Goal: Task Accomplishment & Management: Complete application form

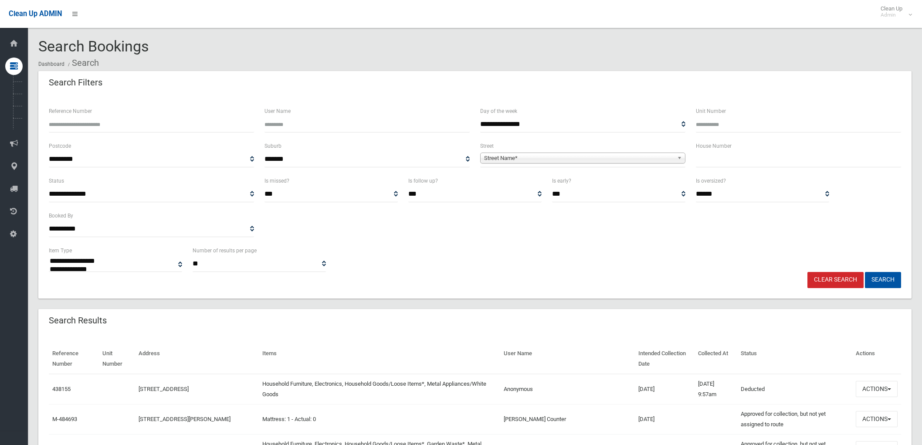
select select
click at [739, 163] on input "text" at bounding box center [798, 159] width 205 height 16
type input "*****"
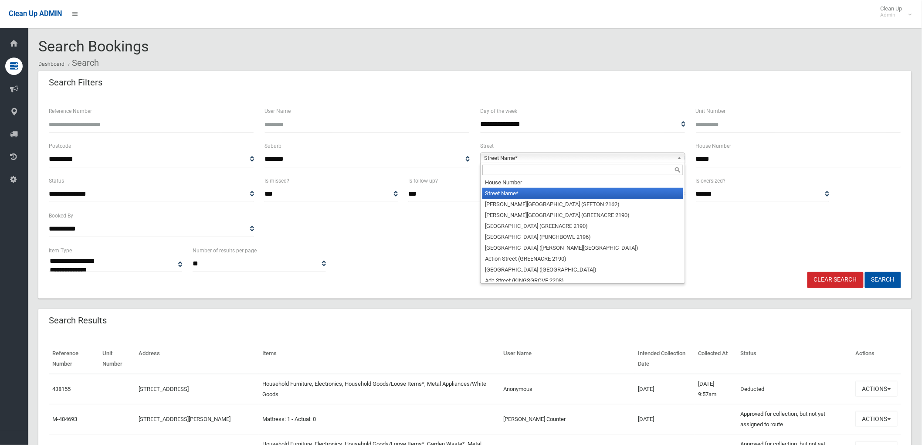
click at [668, 160] on span "Street Name*" at bounding box center [579, 158] width 190 height 10
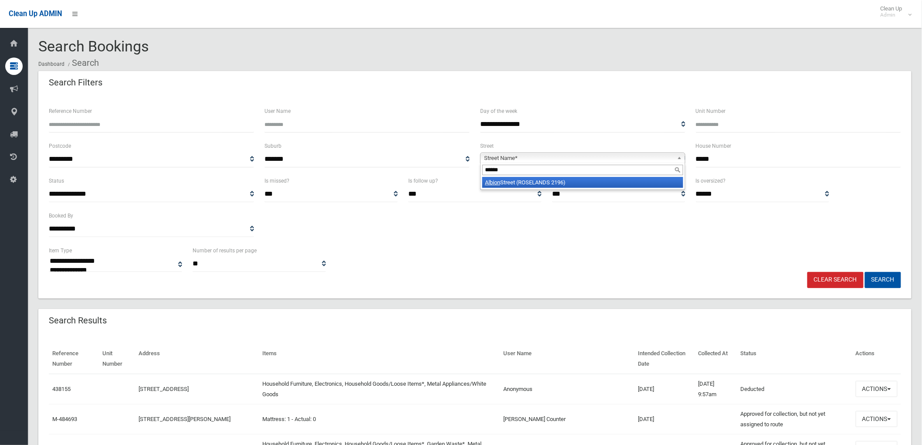
type input "******"
click at [564, 181] on li "Albion Street (ROSELANDS 2196)" at bounding box center [582, 182] width 201 height 11
click at [897, 284] on button "Search" at bounding box center [883, 280] width 36 height 16
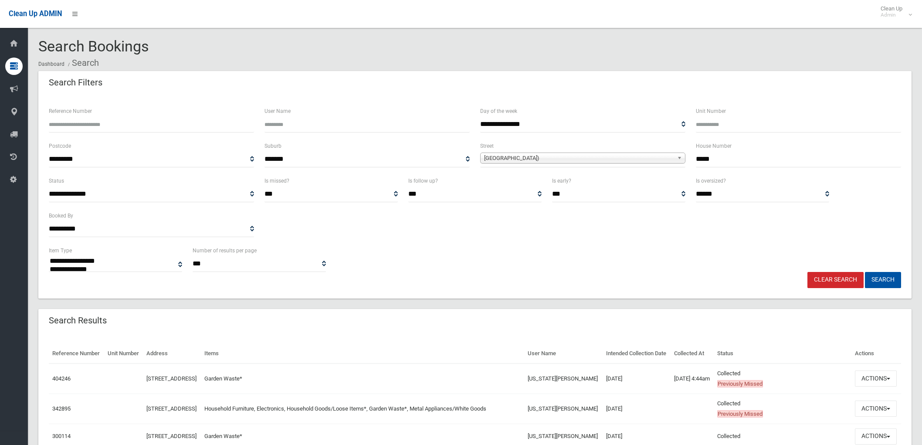
select select
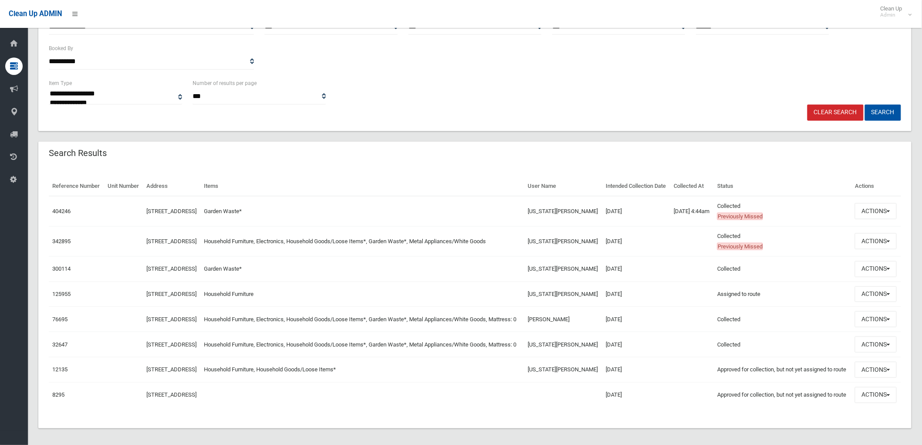
scroll to position [193, 0]
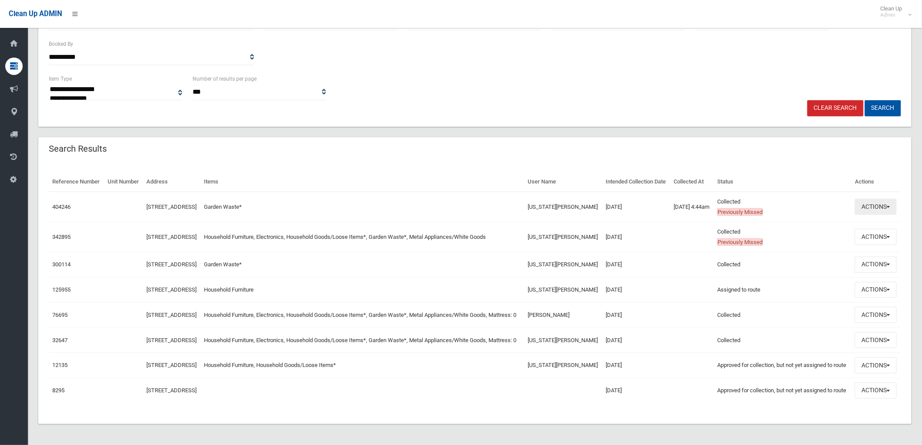
click at [871, 199] on button "Actions" at bounding box center [876, 207] width 42 height 16
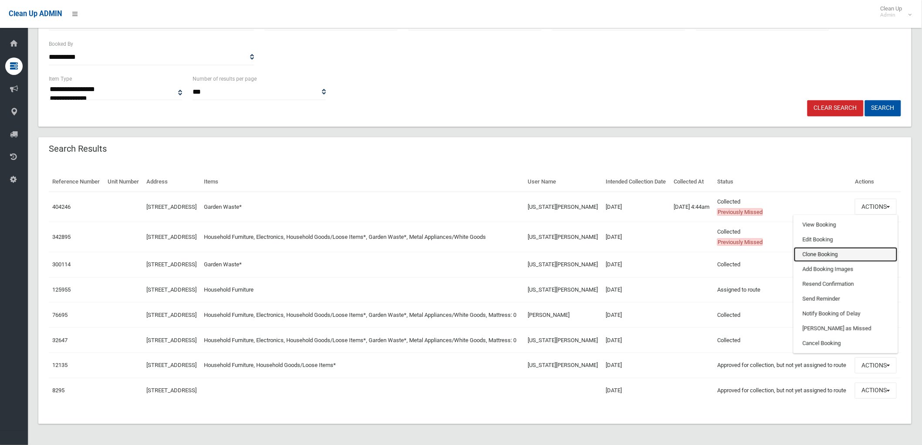
click at [834, 247] on link "Clone Booking" at bounding box center [846, 254] width 104 height 15
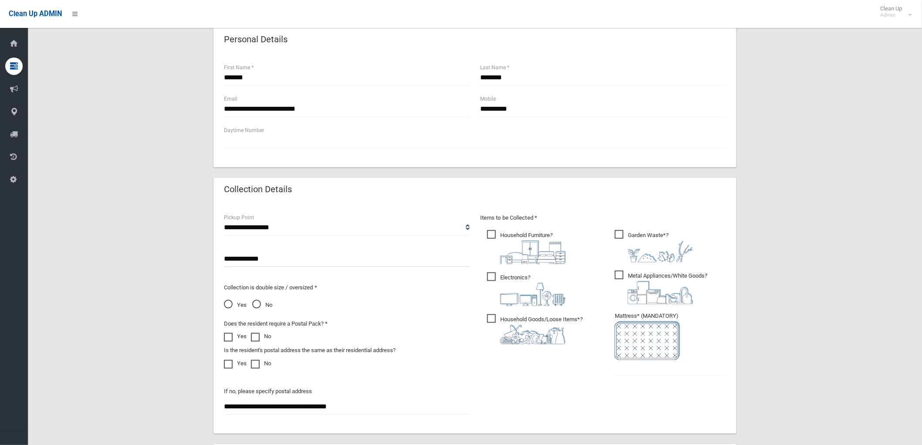
scroll to position [339, 0]
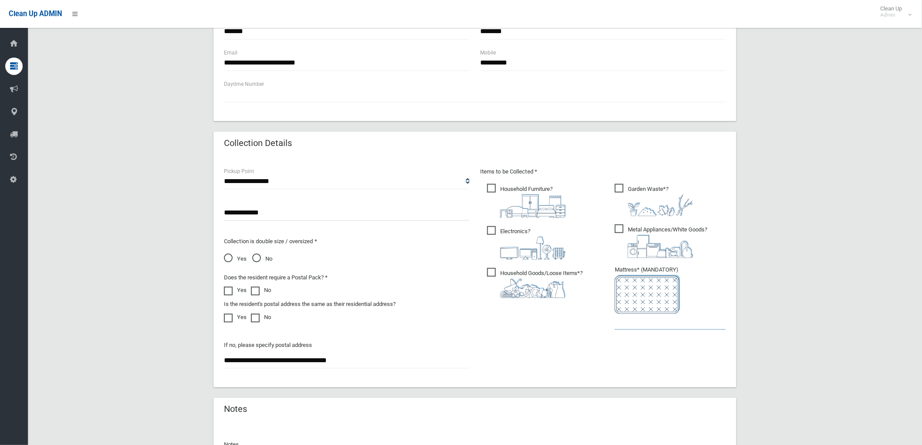
click at [634, 324] on input "text" at bounding box center [670, 322] width 111 height 16
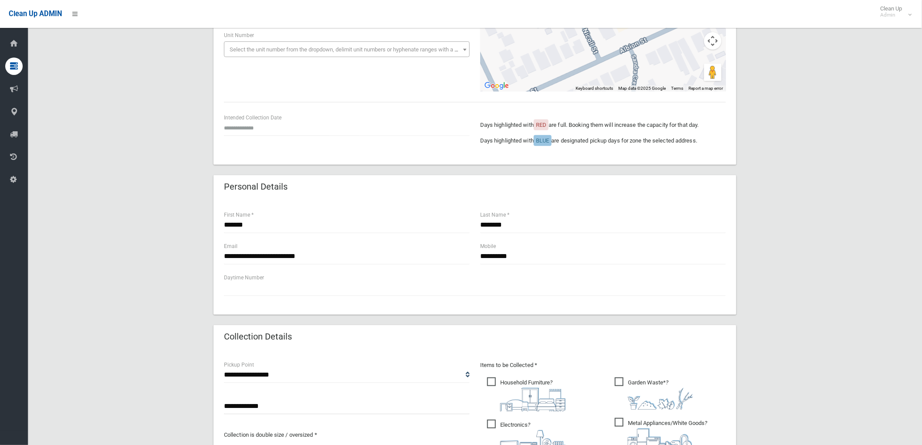
type input "*"
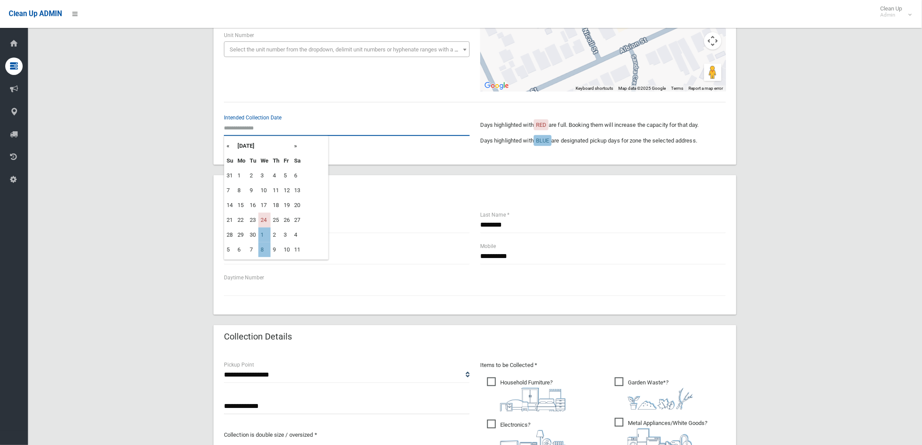
click at [269, 127] on input "text" at bounding box center [347, 128] width 246 height 16
click at [266, 236] on td "1" at bounding box center [264, 234] width 12 height 15
type input "**********"
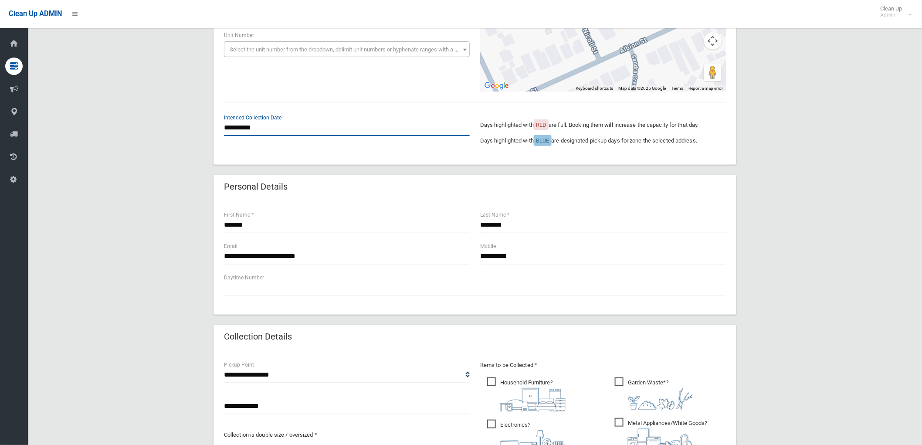
click at [274, 128] on input "**********" at bounding box center [347, 128] width 246 height 16
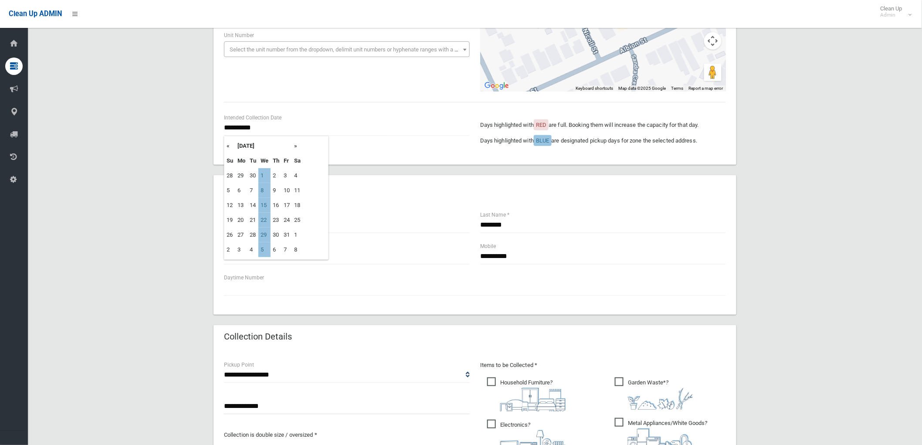
click at [356, 162] on div "**********" at bounding box center [475, 57] width 523 height 214
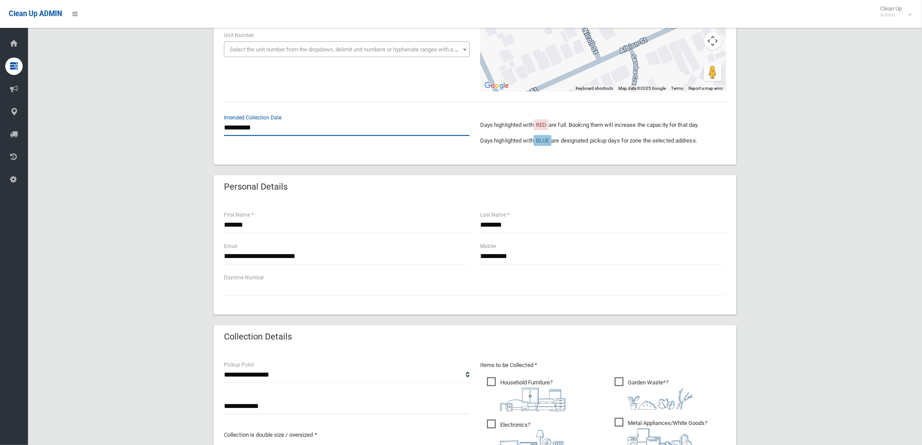
click at [247, 126] on input "**********" at bounding box center [347, 128] width 246 height 16
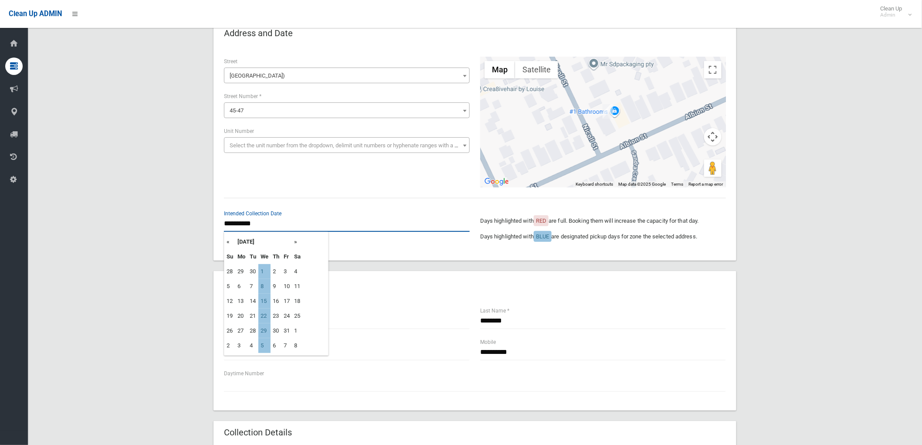
scroll to position [48, 0]
click at [358, 247] on div "**********" at bounding box center [475, 230] width 512 height 41
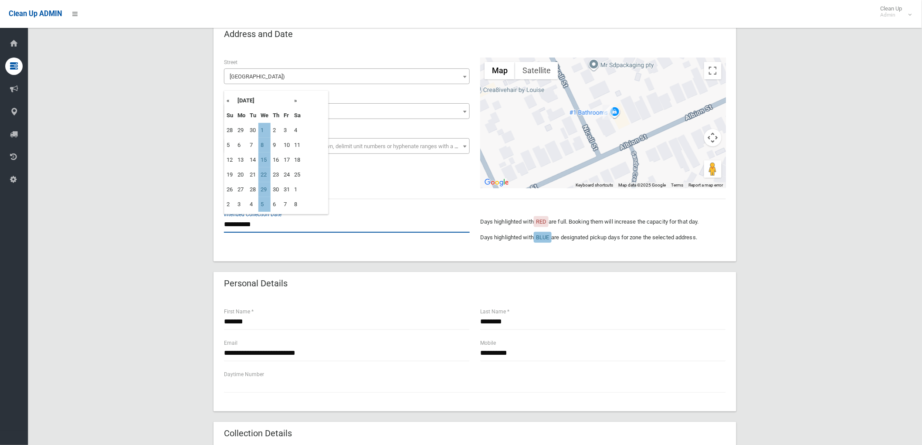
click at [241, 230] on input "**********" at bounding box center [347, 225] width 246 height 16
click at [230, 99] on th "«" at bounding box center [229, 100] width 11 height 15
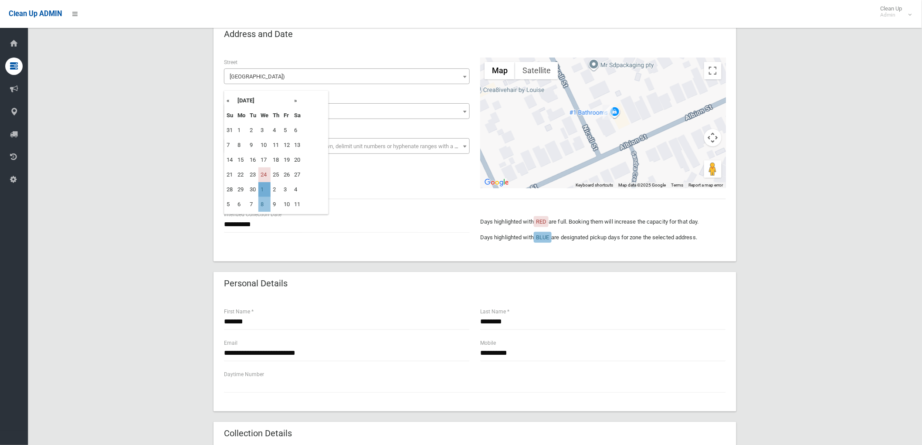
click at [264, 190] on td "1" at bounding box center [264, 189] width 12 height 15
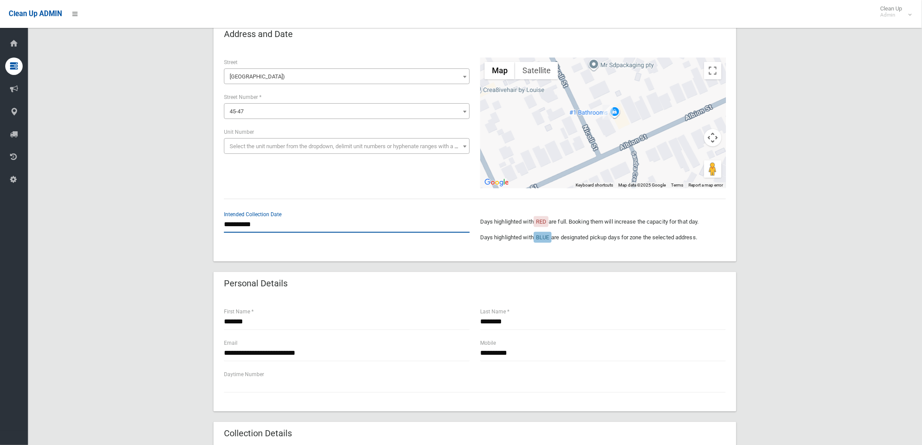
click at [271, 219] on input "**********" at bounding box center [347, 225] width 246 height 16
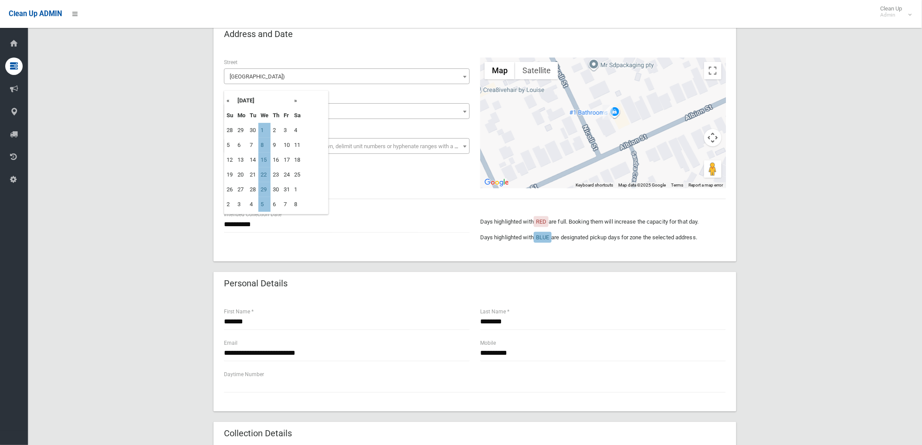
click at [367, 166] on div "**********" at bounding box center [475, 123] width 512 height 131
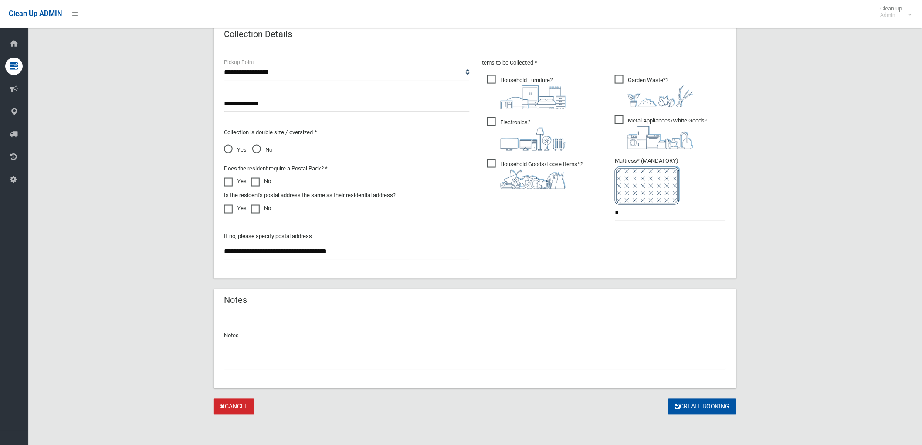
scroll to position [448, 0]
click at [678, 403] on icon "submit" at bounding box center [677, 406] width 5 height 6
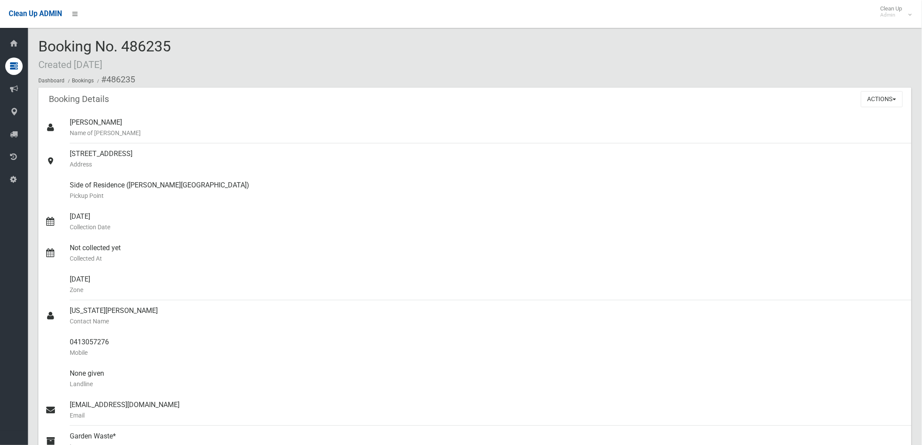
drag, startPoint x: 125, startPoint y: 47, endPoint x: 173, endPoint y: 50, distance: 48.5
click at [173, 47] on div "Booking No. 486235 Created [DATE] Dashboard Bookings #486235" at bounding box center [474, 62] width 873 height 49
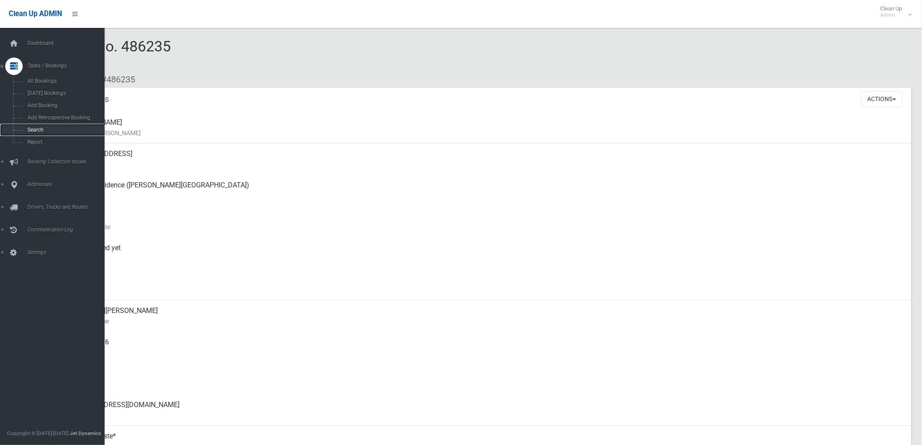
click at [20, 133] on link "Search" at bounding box center [56, 130] width 112 height 12
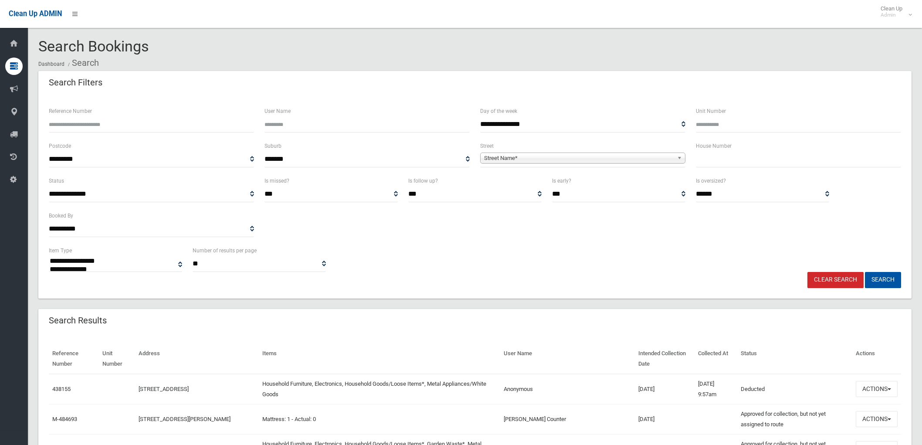
select select
click at [764, 159] on input "text" at bounding box center [798, 159] width 205 height 16
type input "**"
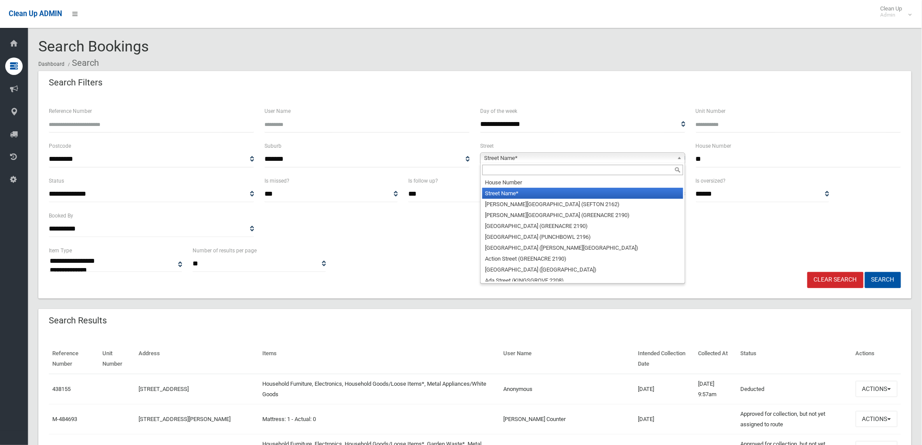
click at [607, 161] on span "Street Name*" at bounding box center [579, 158] width 190 height 10
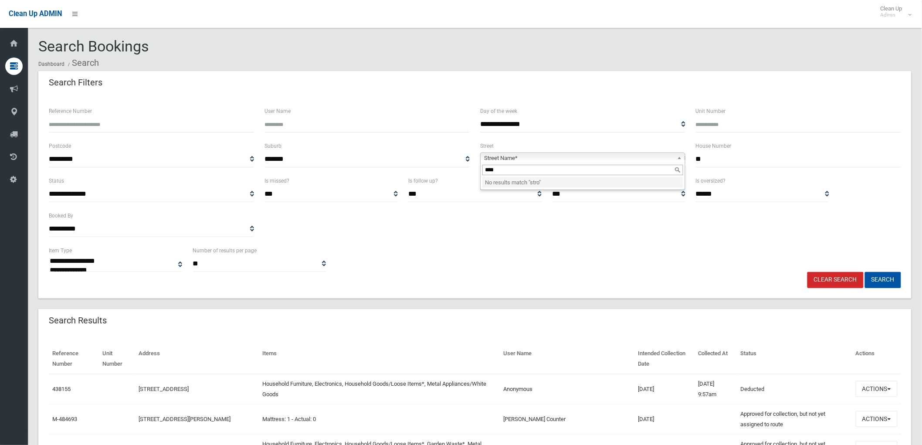
type input "***"
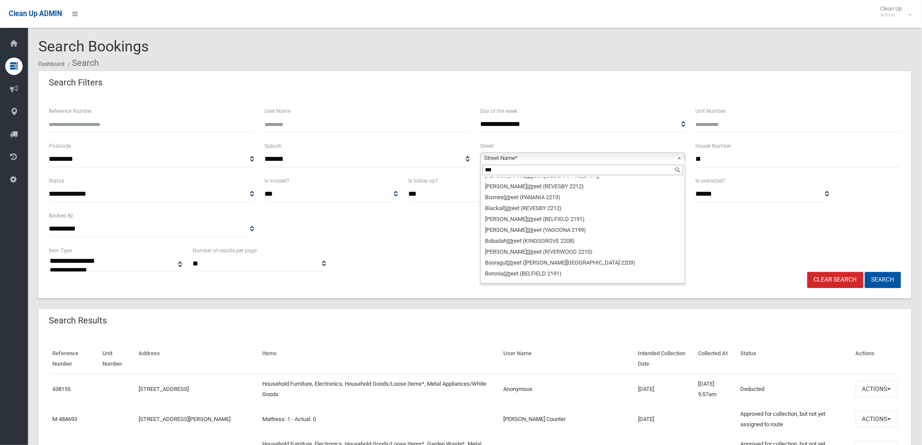
scroll to position [1404, 0]
drag, startPoint x: 504, startPoint y: 172, endPoint x: 404, endPoint y: 164, distance: 100.1
click at [404, 164] on div "**********" at bounding box center [475, 158] width 863 height 35
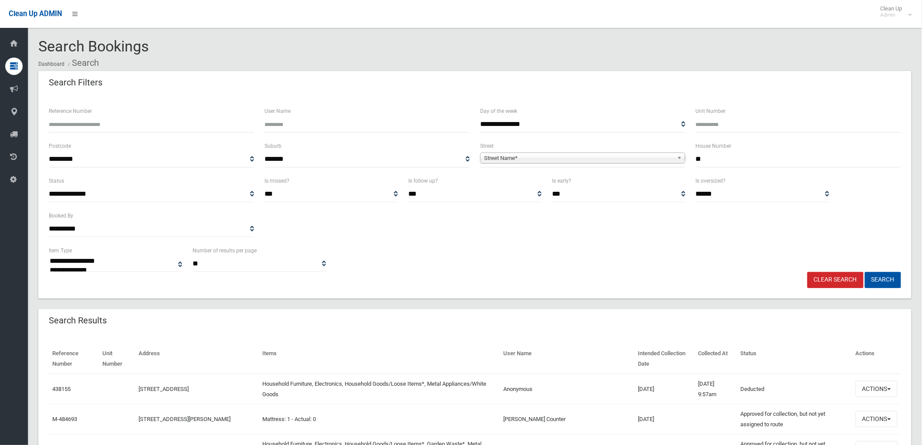
scroll to position [0, 0]
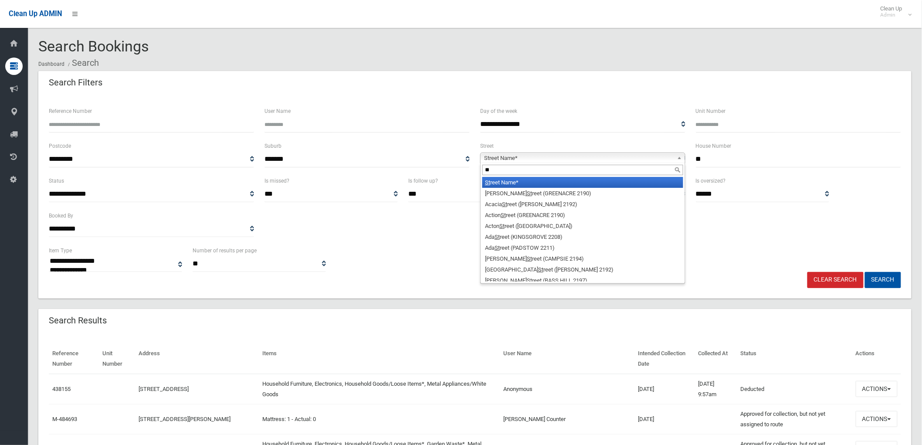
type input "*"
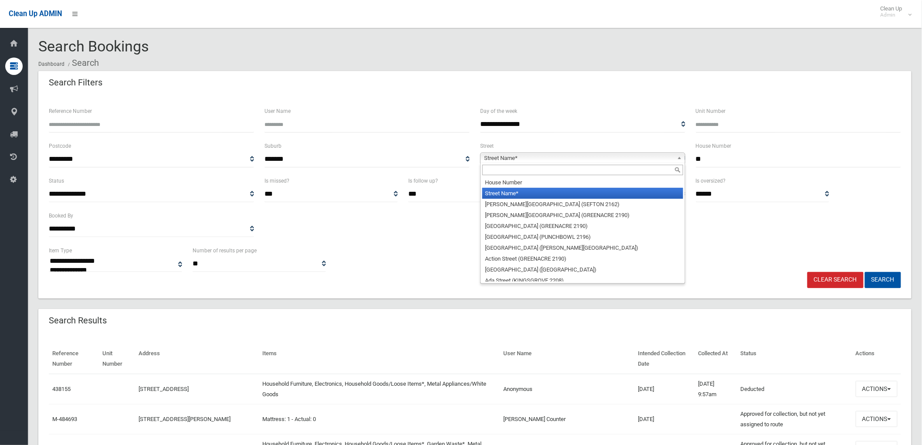
type input "*"
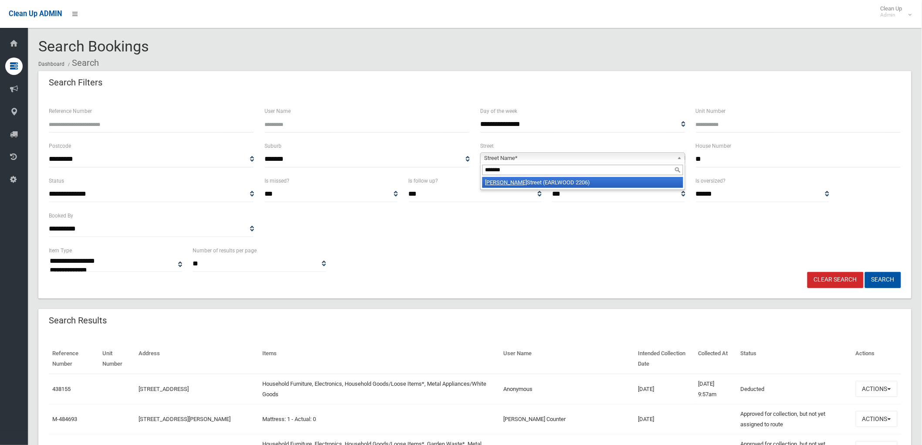
type input "*******"
click at [519, 176] on div "*******" at bounding box center [583, 170] width 204 height 14
click at [522, 180] on li "Francis Street (EARLWOOD 2206)" at bounding box center [582, 182] width 201 height 11
click at [874, 277] on button "Search" at bounding box center [883, 280] width 36 height 16
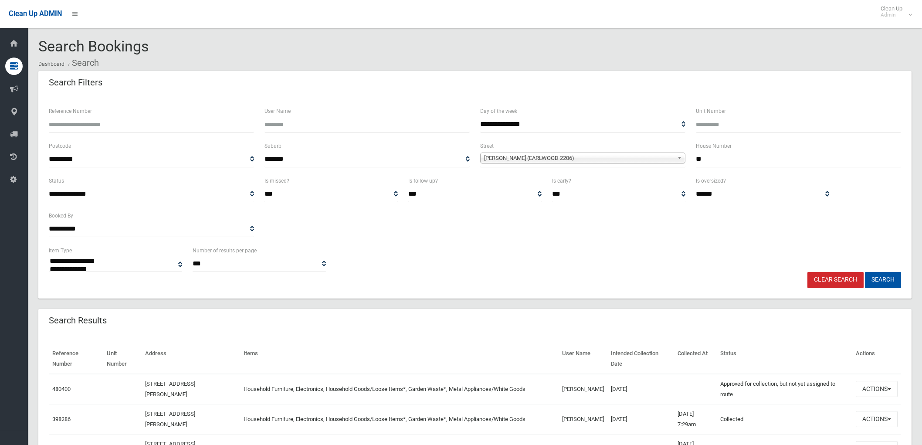
select select
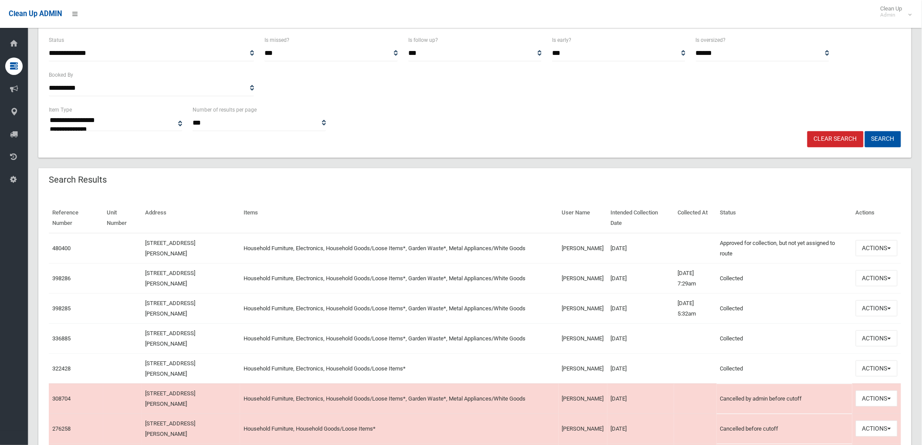
scroll to position [145, 0]
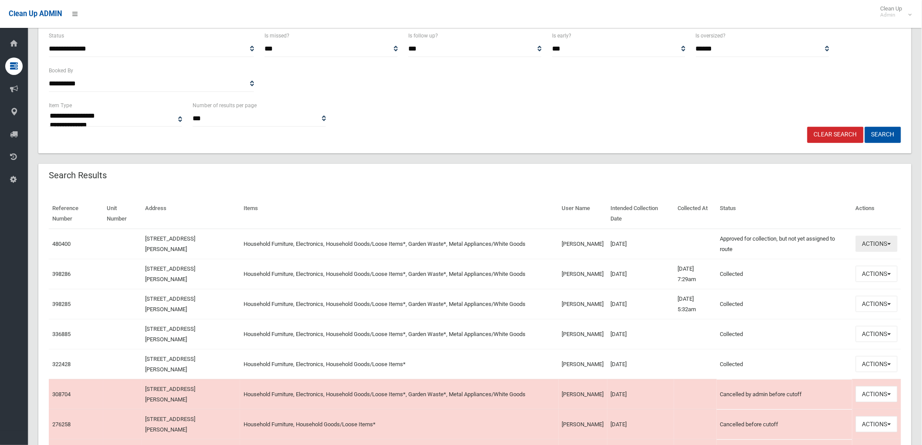
click at [877, 247] on button "Actions" at bounding box center [877, 244] width 42 height 16
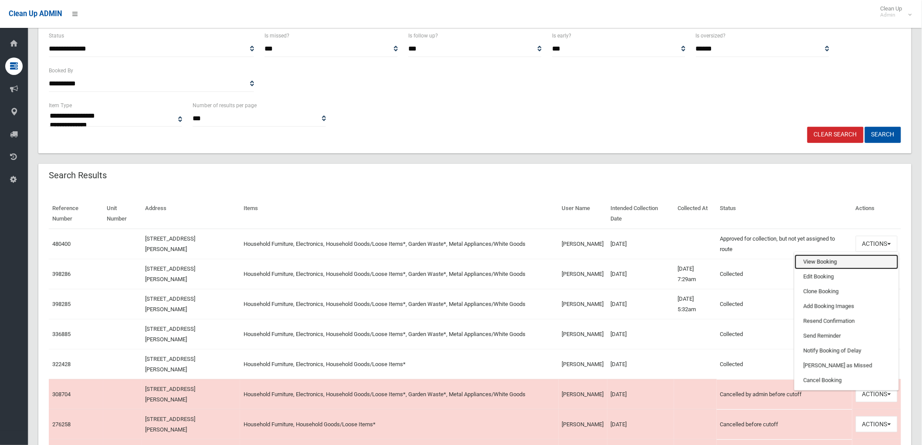
click at [808, 259] on link "View Booking" at bounding box center [847, 261] width 104 height 15
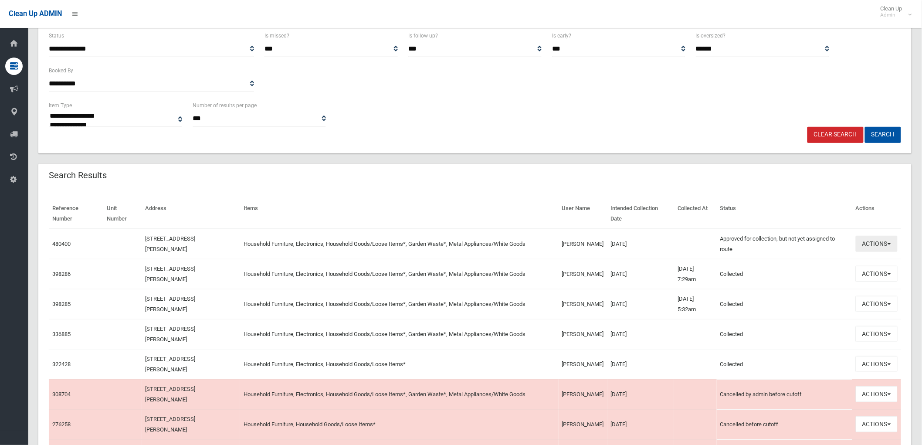
click at [881, 242] on button "Actions" at bounding box center [877, 244] width 42 height 16
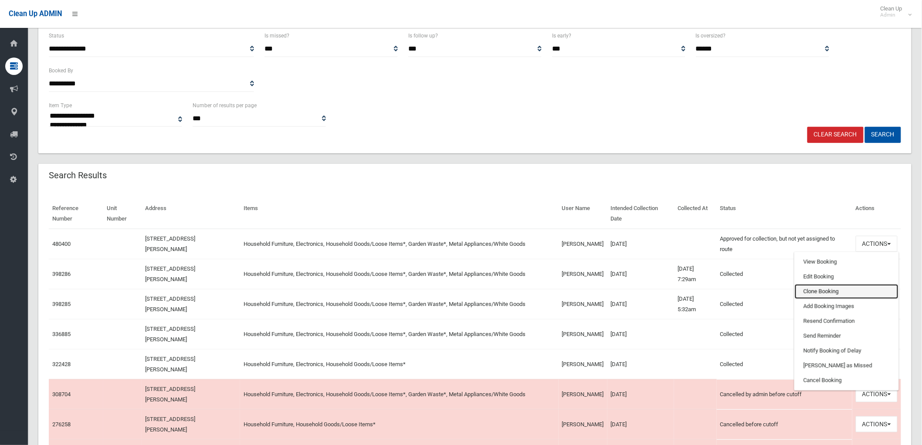
click at [826, 288] on link "Clone Booking" at bounding box center [847, 291] width 104 height 15
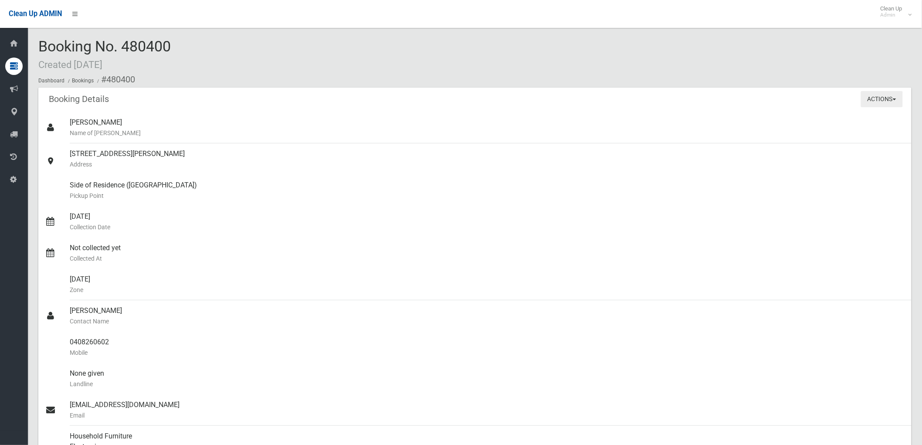
click at [873, 98] on button "Actions" at bounding box center [882, 99] width 42 height 16
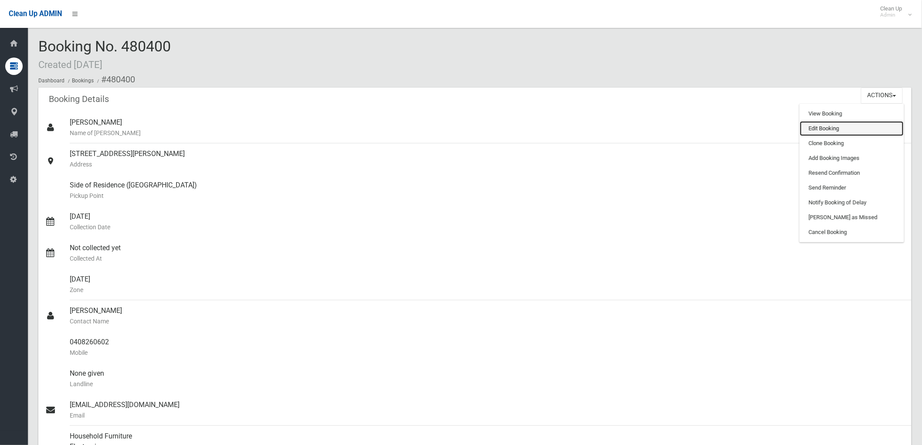
click at [849, 129] on link "Edit Booking" at bounding box center [852, 128] width 104 height 15
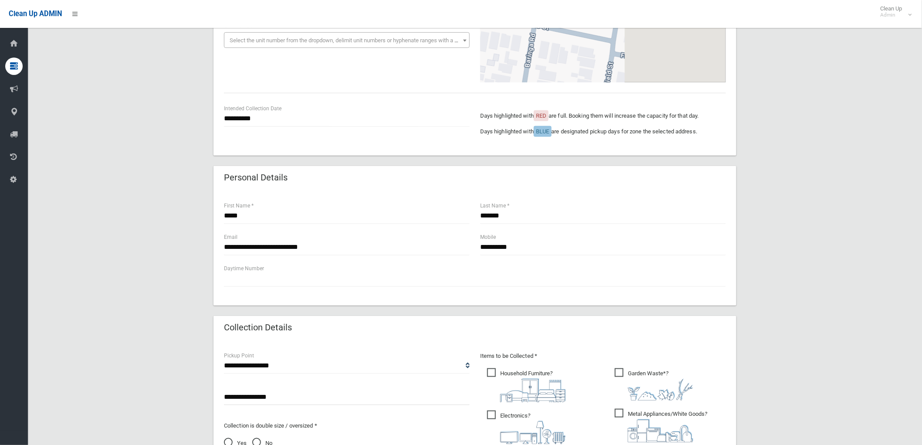
scroll to position [193, 0]
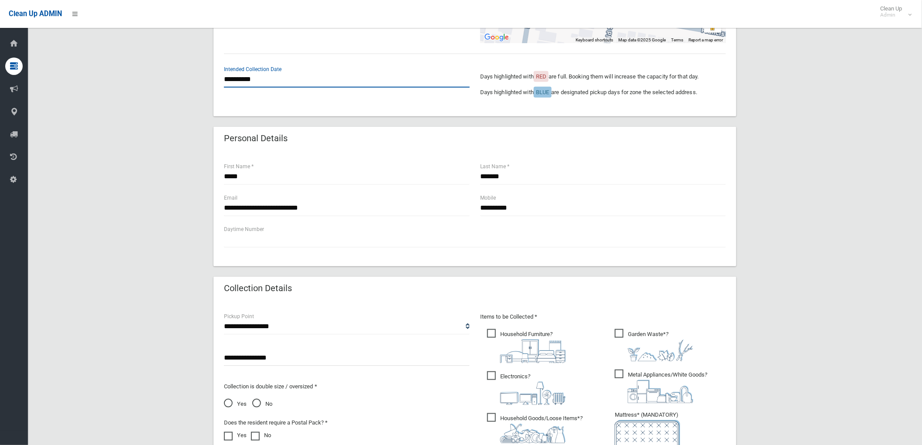
click at [249, 76] on input "**********" at bounding box center [347, 79] width 246 height 16
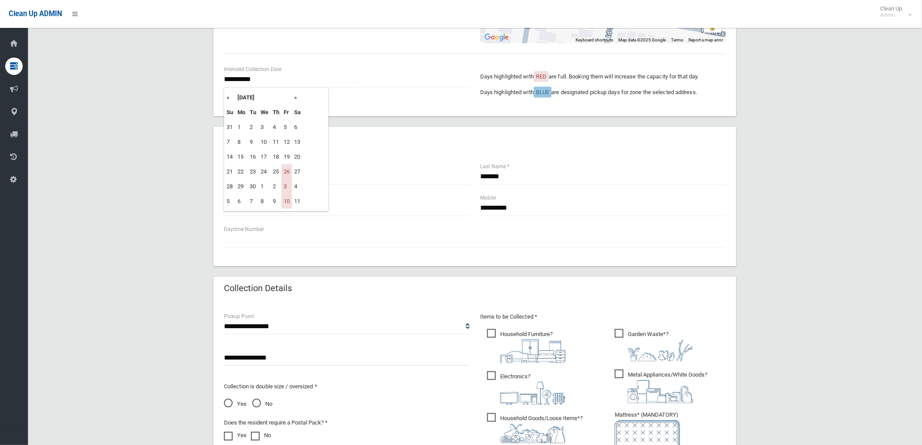
click at [295, 97] on th "»" at bounding box center [297, 97] width 11 height 15
click at [287, 160] on td "17" at bounding box center [286, 156] width 10 height 15
type input "**********"
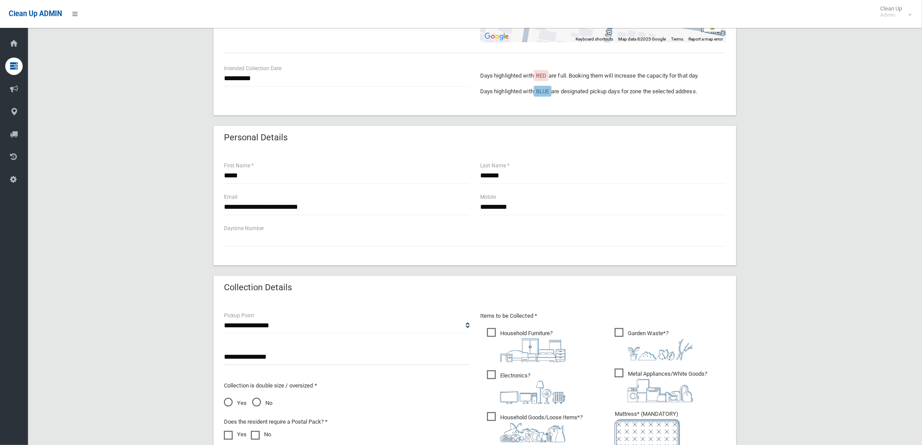
scroll to position [339, 0]
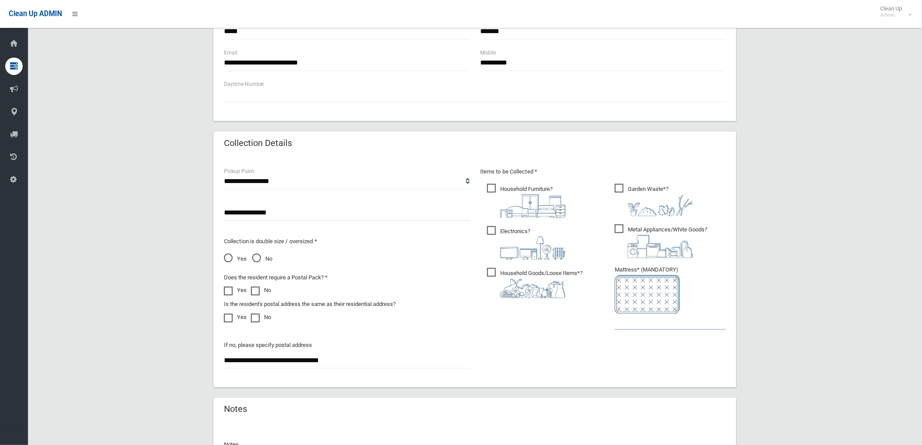
click at [649, 322] on input "text" at bounding box center [670, 322] width 111 height 16
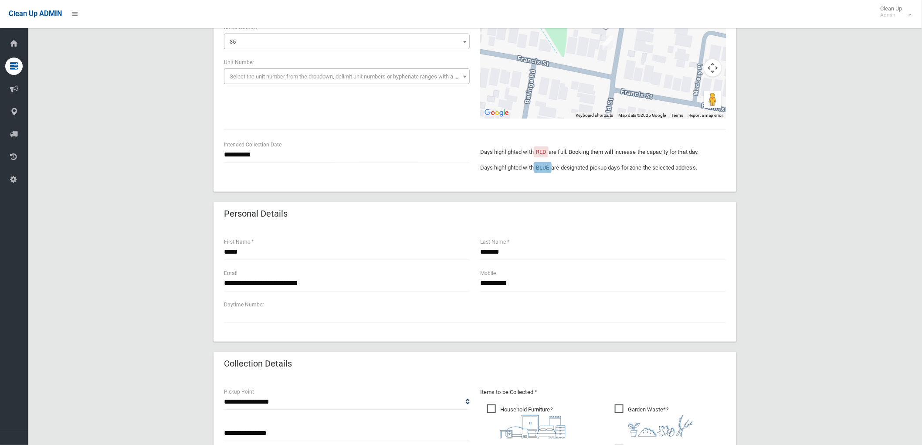
scroll to position [97, 0]
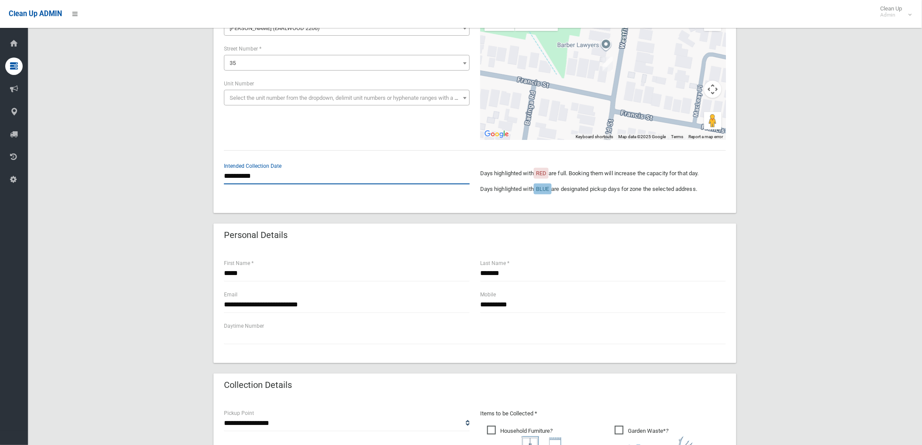
click at [271, 172] on input "**********" at bounding box center [347, 176] width 246 height 16
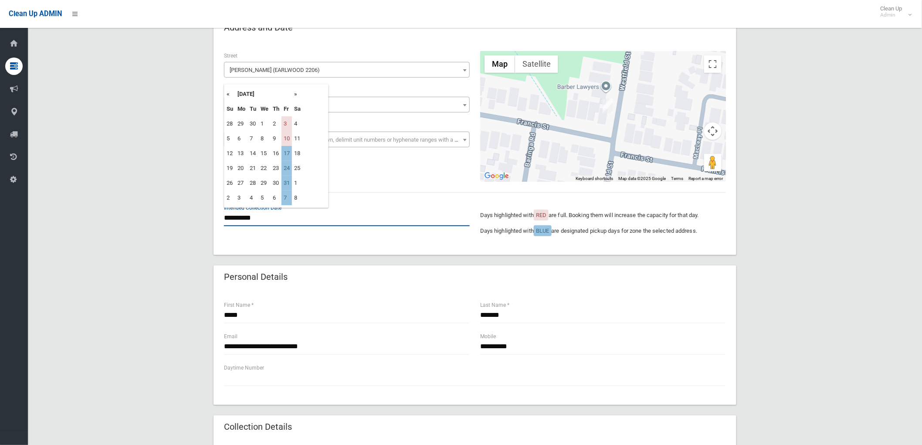
scroll to position [0, 0]
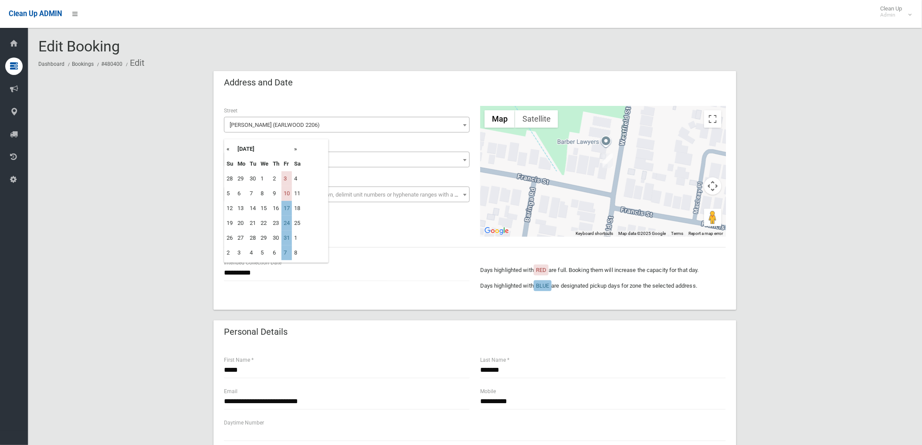
click at [228, 147] on th "«" at bounding box center [229, 149] width 11 height 15
click at [298, 143] on th "»" at bounding box center [297, 149] width 11 height 15
click at [414, 236] on div "**********" at bounding box center [475, 171] width 512 height 131
click at [253, 269] on input "**********" at bounding box center [347, 273] width 246 height 16
click at [232, 146] on th "«" at bounding box center [229, 149] width 11 height 15
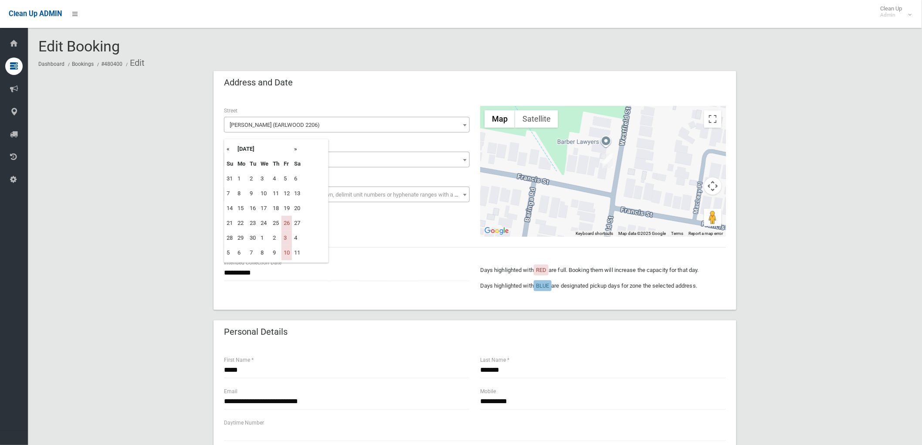
click at [297, 151] on th "»" at bounding box center [297, 149] width 11 height 15
click at [228, 149] on th "«" at bounding box center [229, 149] width 11 height 15
click at [298, 149] on th "»" at bounding box center [297, 149] width 11 height 15
click at [228, 149] on th "«" at bounding box center [229, 149] width 11 height 15
click at [355, 230] on div "**********" at bounding box center [475, 171] width 512 height 131
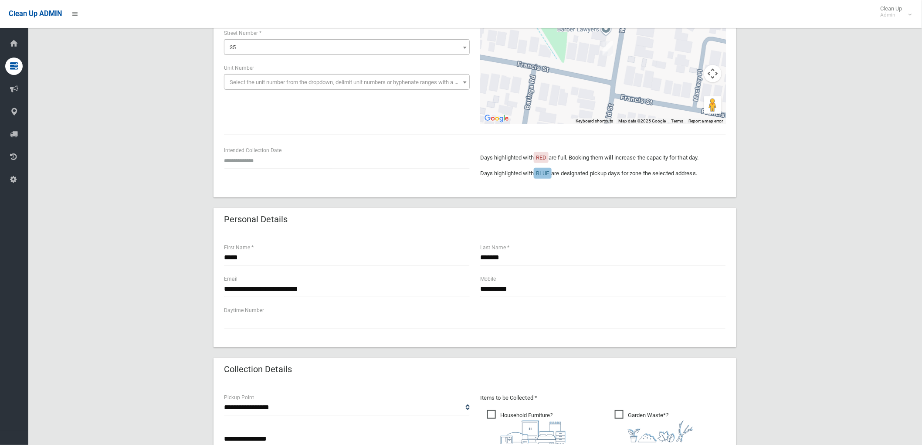
scroll to position [109, 0]
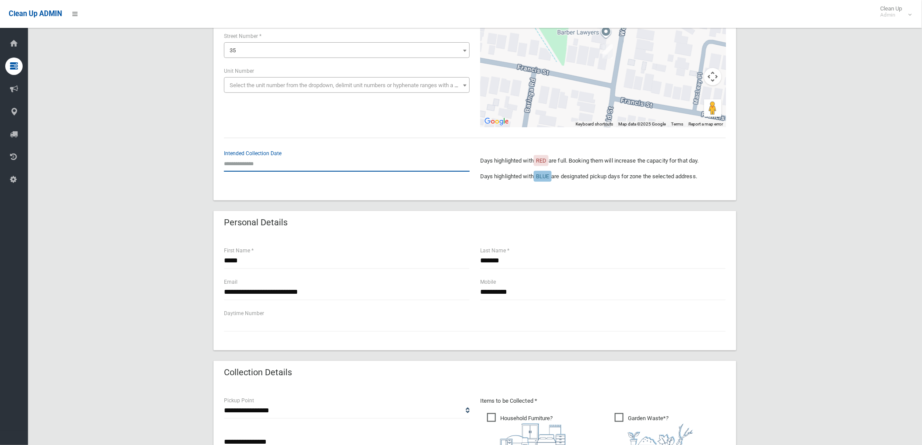
click at [252, 160] on input "text" at bounding box center [347, 164] width 246 height 16
click at [295, 43] on th "»" at bounding box center [297, 39] width 11 height 15
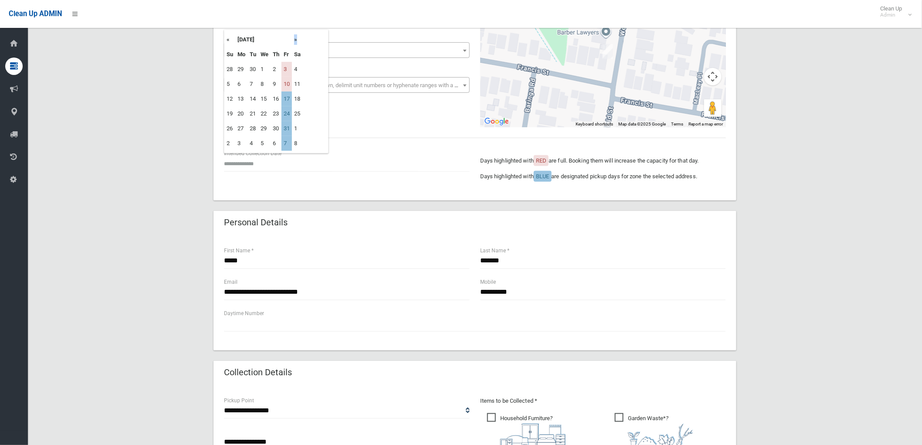
click at [295, 42] on th "»" at bounding box center [297, 39] width 11 height 15
click at [295, 39] on th "»" at bounding box center [297, 39] width 11 height 15
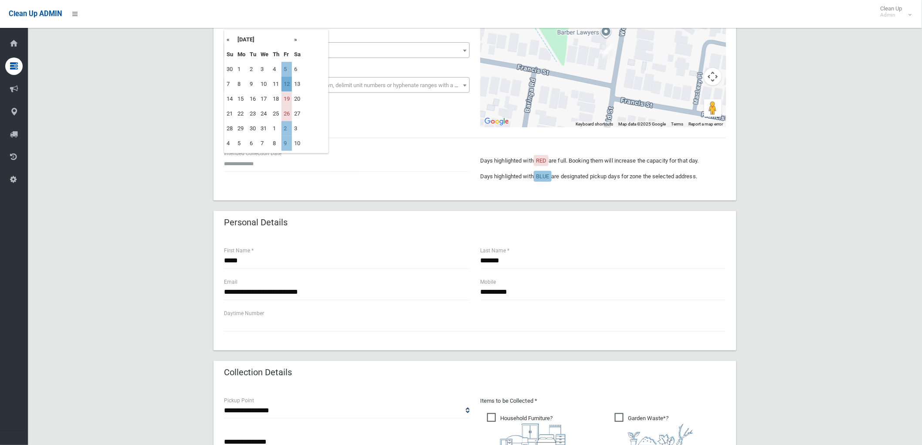
click at [289, 81] on td "12" at bounding box center [286, 84] width 10 height 15
type input "**********"
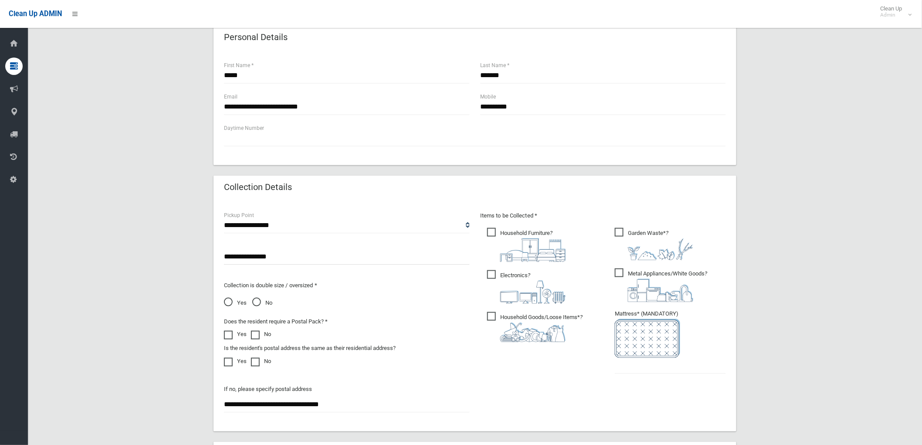
scroll to position [351, 0]
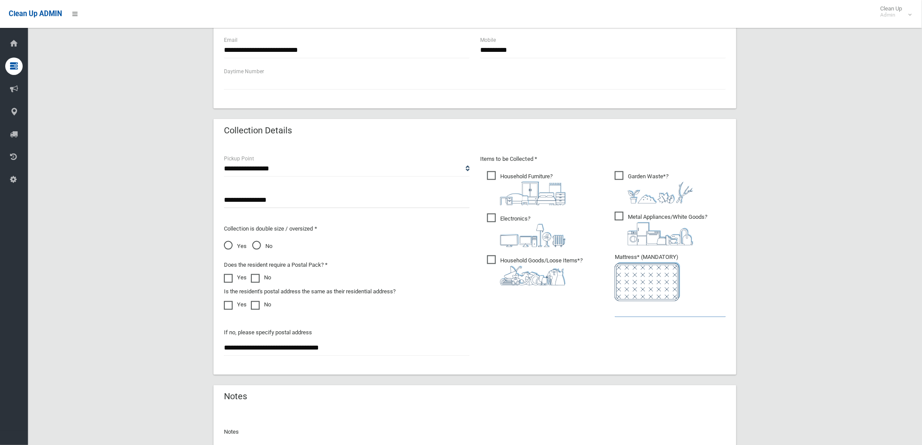
click at [660, 314] on input "text" at bounding box center [670, 309] width 111 height 16
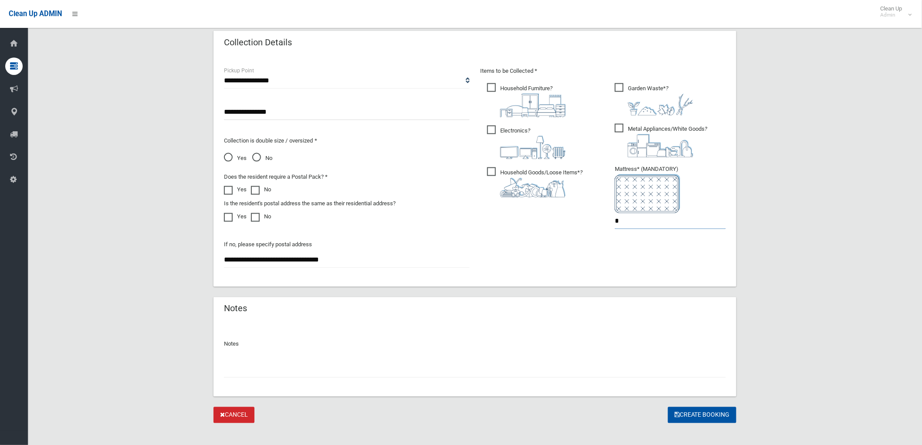
scroll to position [448, 0]
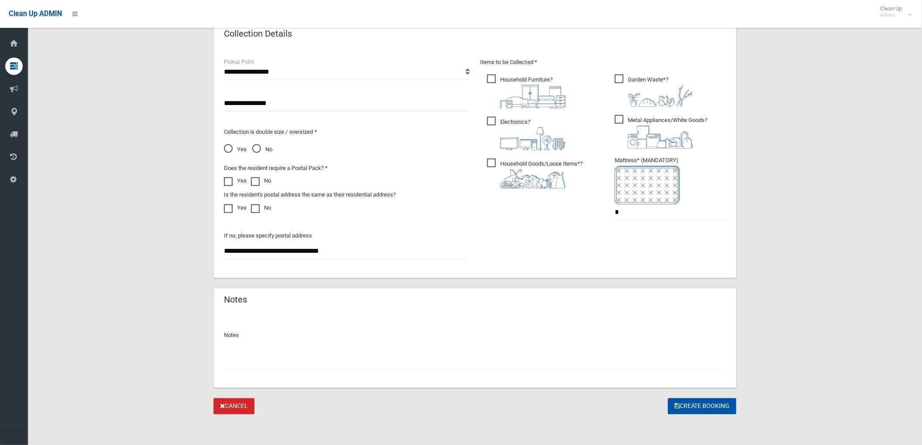
click at [524, 361] on input "text" at bounding box center [475, 361] width 502 height 16
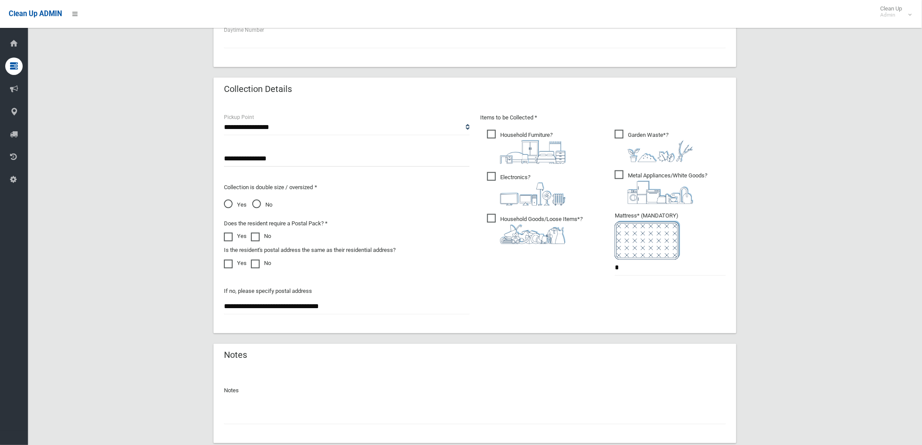
scroll to position [400, 0]
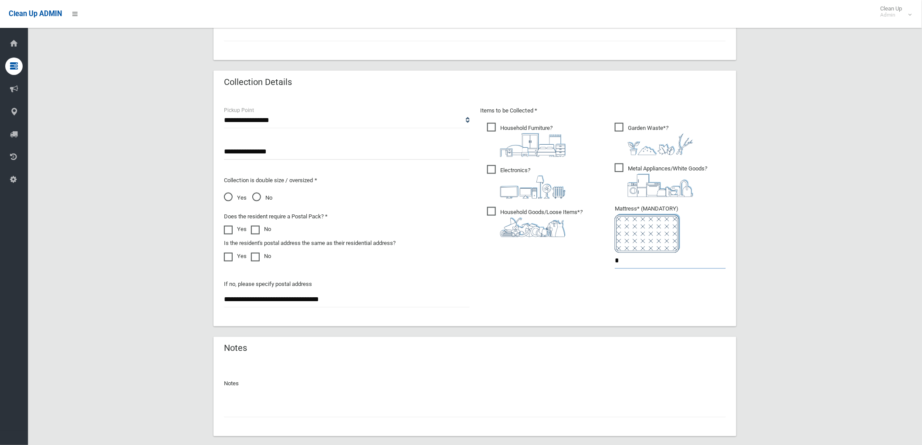
drag, startPoint x: 626, startPoint y: 259, endPoint x: 609, endPoint y: 261, distance: 17.0
click at [609, 261] on ul "Garden Waste* ? *" at bounding box center [667, 198] width 118 height 154
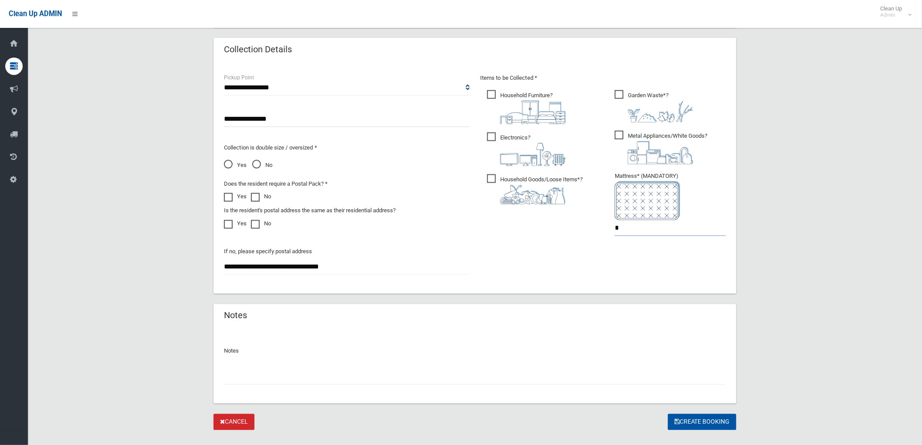
scroll to position [448, 0]
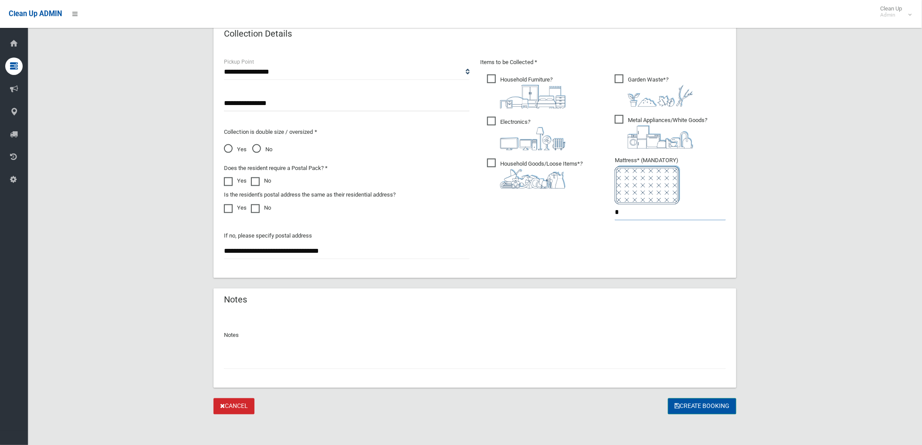
type input "*"
drag, startPoint x: 678, startPoint y: 406, endPoint x: 673, endPoint y: 408, distance: 5.5
click at [674, 408] on button "Create Booking" at bounding box center [702, 406] width 68 height 16
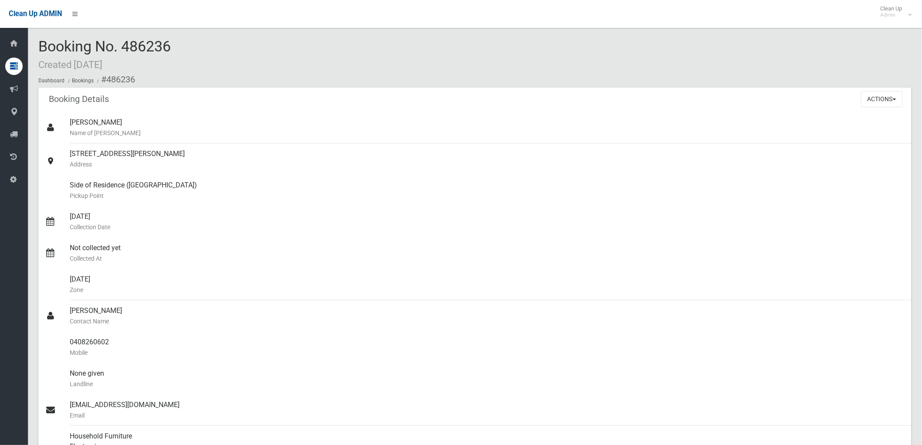
drag, startPoint x: 124, startPoint y: 46, endPoint x: 177, endPoint y: 44, distance: 53.6
click at [177, 44] on div "Booking No. 486236 Created [DATE] Dashboard Bookings #486236" at bounding box center [474, 62] width 873 height 49
click at [180, 48] on div "Booking No. 486236 Created [DATE] Dashboard Bookings #486236" at bounding box center [474, 62] width 873 height 49
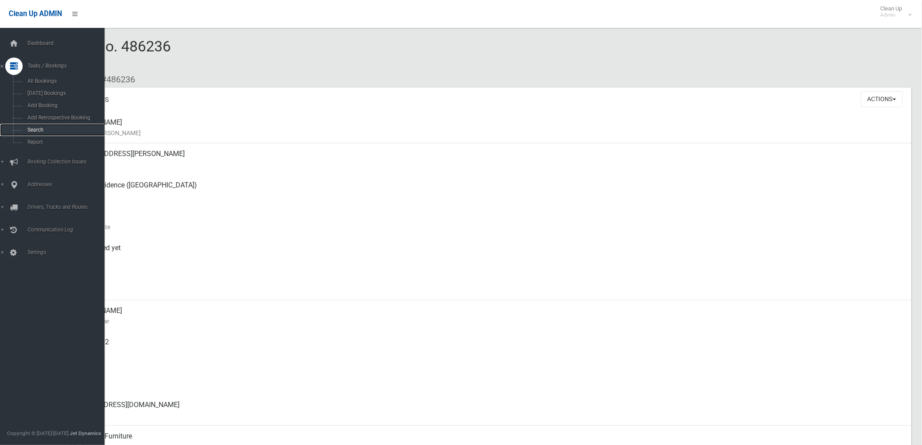
click at [27, 132] on span "Search" at bounding box center [65, 130] width 80 height 6
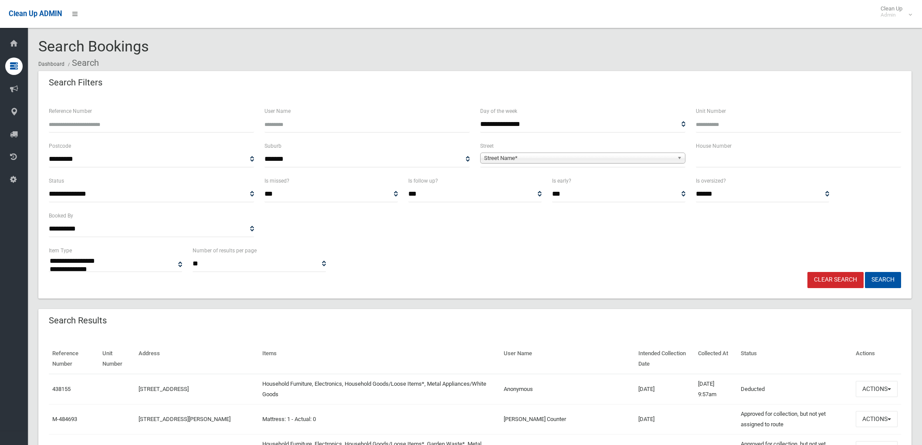
select select
drag, startPoint x: 698, startPoint y: 159, endPoint x: 699, endPoint y: 166, distance: 7.1
click at [698, 162] on input "text" at bounding box center [798, 159] width 205 height 16
type input "**"
click at [633, 158] on span "Street Name*" at bounding box center [579, 158] width 190 height 10
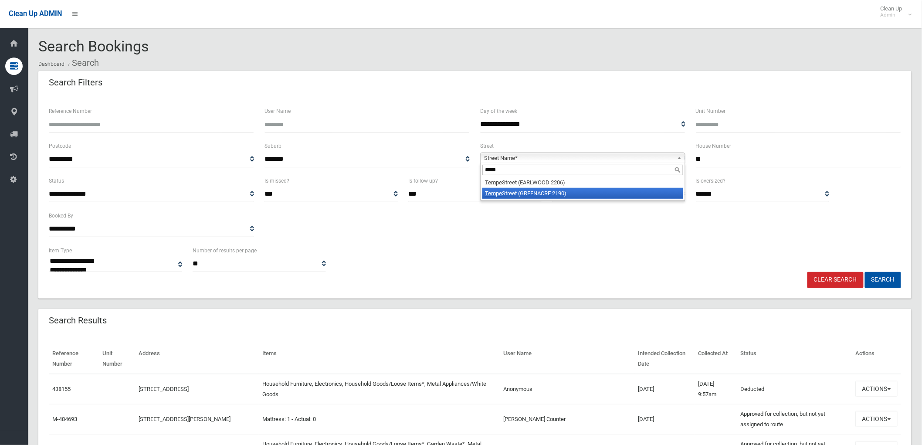
type input "*****"
click at [551, 198] on li "Tempe Street (GREENACRE 2190)" at bounding box center [582, 193] width 201 height 11
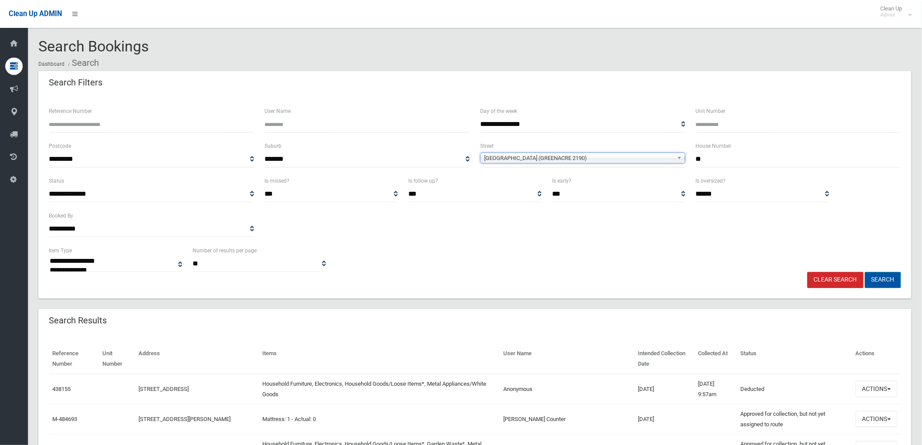
click at [888, 275] on button "Search" at bounding box center [883, 280] width 36 height 16
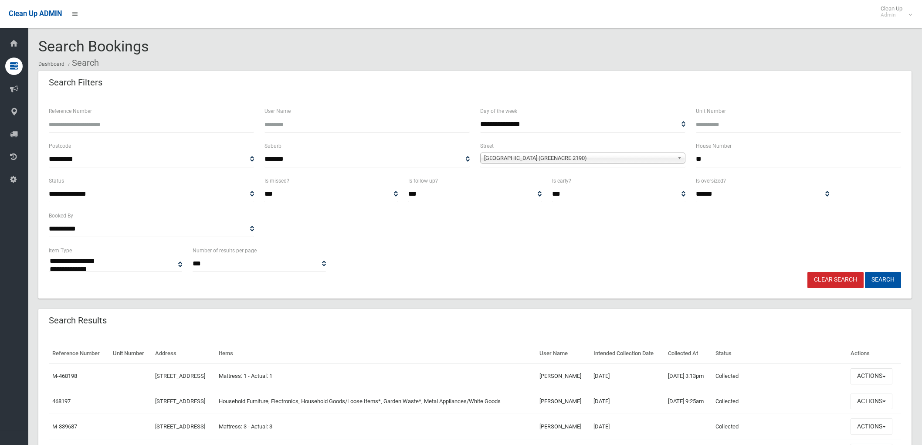
select select
click at [865, 378] on button "Actions" at bounding box center [872, 376] width 42 height 16
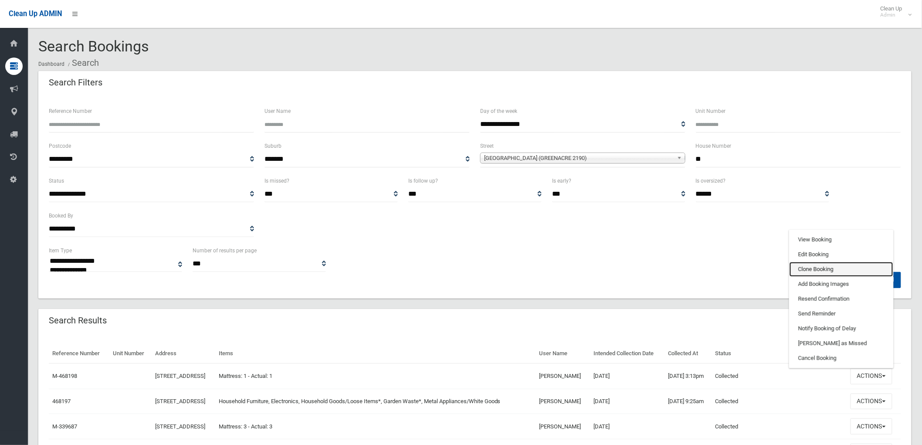
click at [864, 271] on link "Clone Booking" at bounding box center [842, 269] width 104 height 15
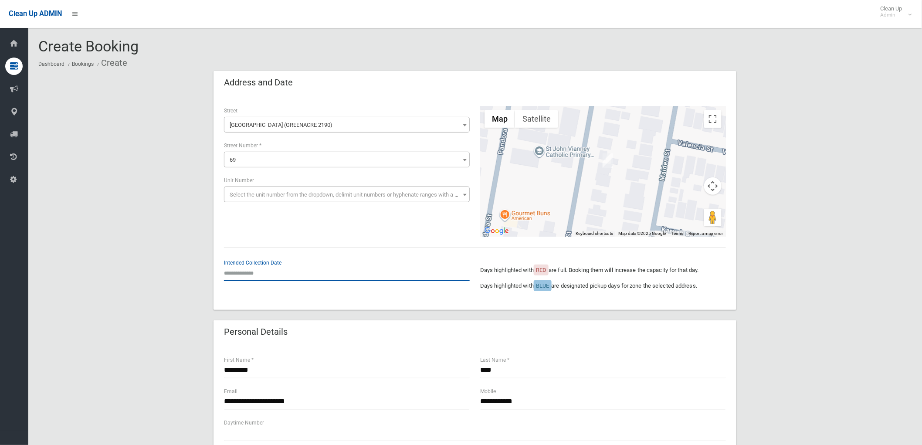
click at [255, 271] on input "text" at bounding box center [347, 273] width 246 height 16
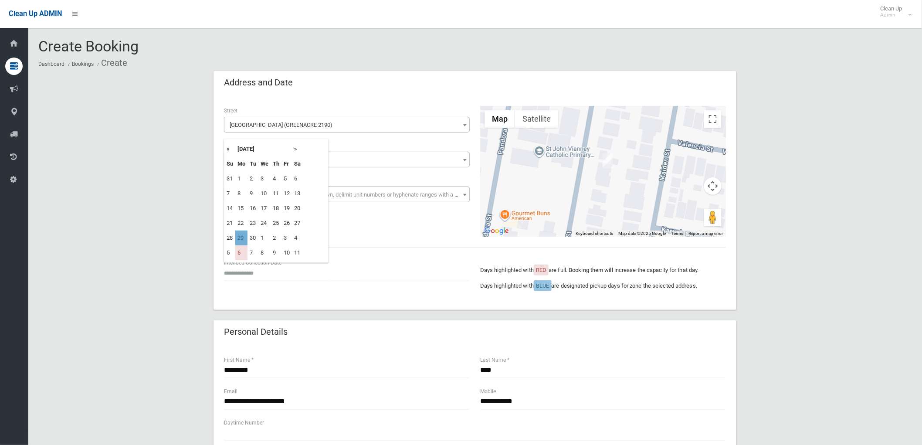
click at [242, 237] on td "29" at bounding box center [241, 237] width 12 height 15
type input "**********"
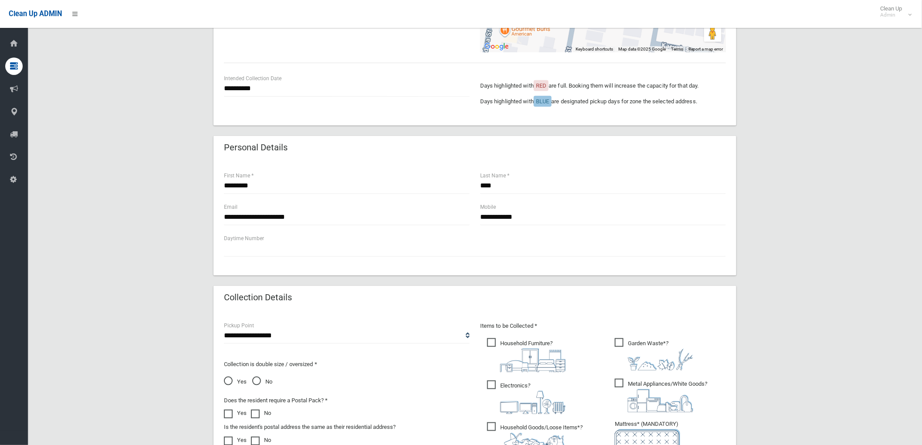
scroll to position [193, 0]
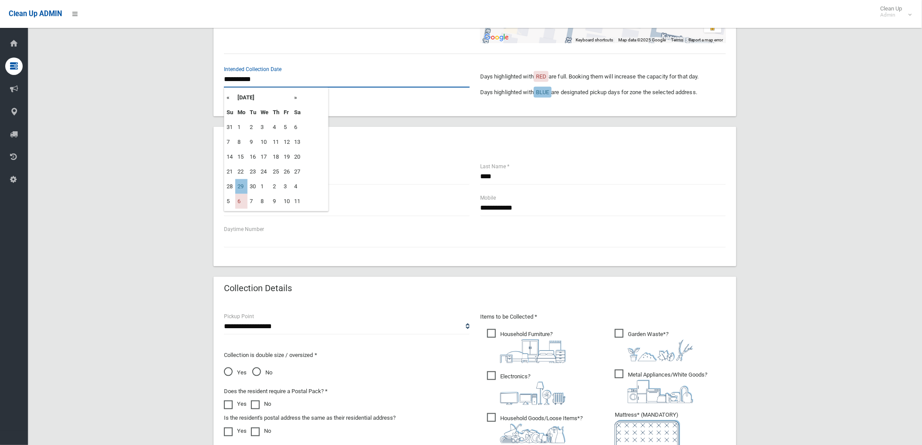
click at [266, 86] on input "**********" at bounding box center [347, 79] width 246 height 16
click at [298, 100] on th "»" at bounding box center [297, 97] width 11 height 15
click at [412, 141] on div "Personal Details" at bounding box center [475, 139] width 523 height 24
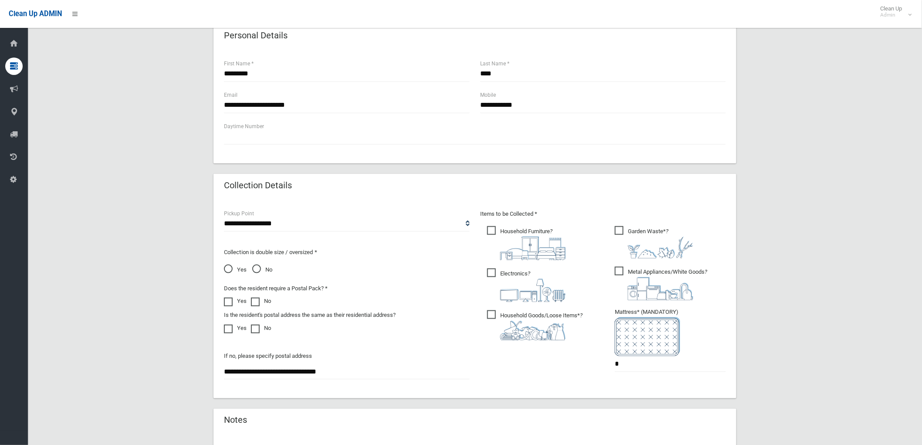
scroll to position [417, 0]
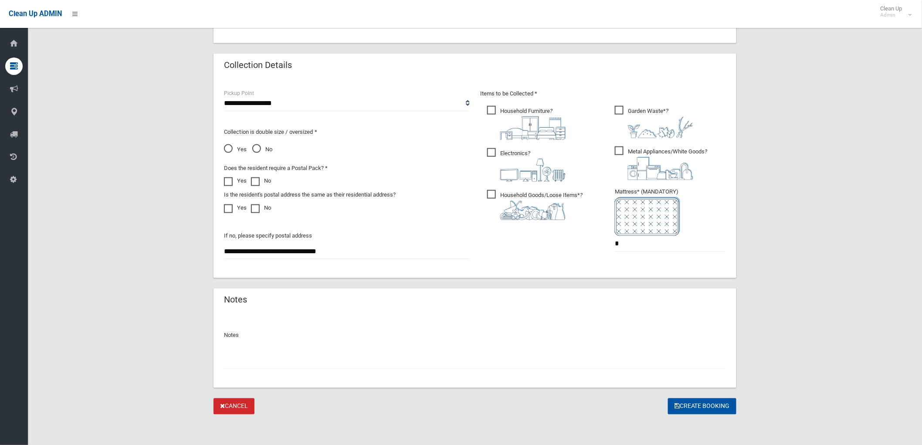
click at [569, 215] on div at bounding box center [541, 210] width 82 height 20
click at [532, 157] on span "Electronics ?" at bounding box center [526, 165] width 78 height 34
click at [526, 114] on span "Household Furniture ?" at bounding box center [526, 123] width 78 height 34
click at [667, 149] on span "Metal Appliances/White Goods ?" at bounding box center [661, 163] width 92 height 34
drag, startPoint x: 624, startPoint y: 244, endPoint x: 464, endPoint y: 229, distance: 161.5
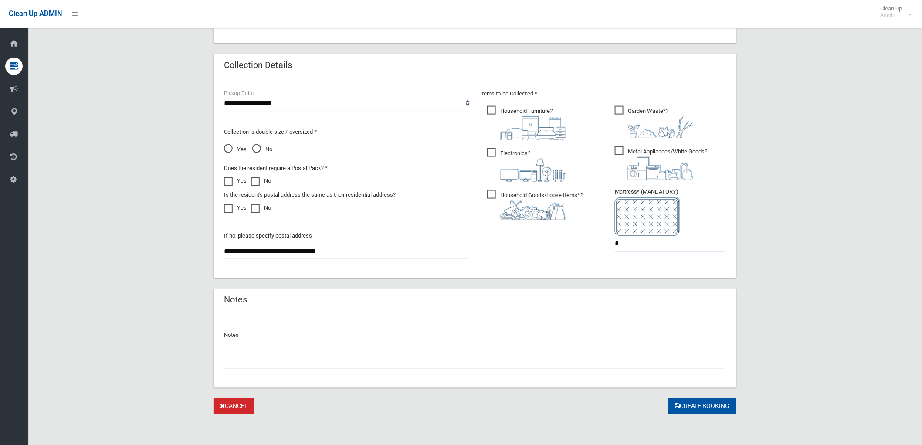
click at [506, 244] on div "Items to be Collected * Household Furniture ? *" at bounding box center [603, 175] width 256 height 175
type input "*"
click at [630, 111] on span "Garden Waste* ?" at bounding box center [654, 122] width 78 height 32
click at [648, 109] on span "Garden Waste* ?" at bounding box center [654, 122] width 78 height 32
click at [550, 366] on input "text" at bounding box center [475, 361] width 502 height 16
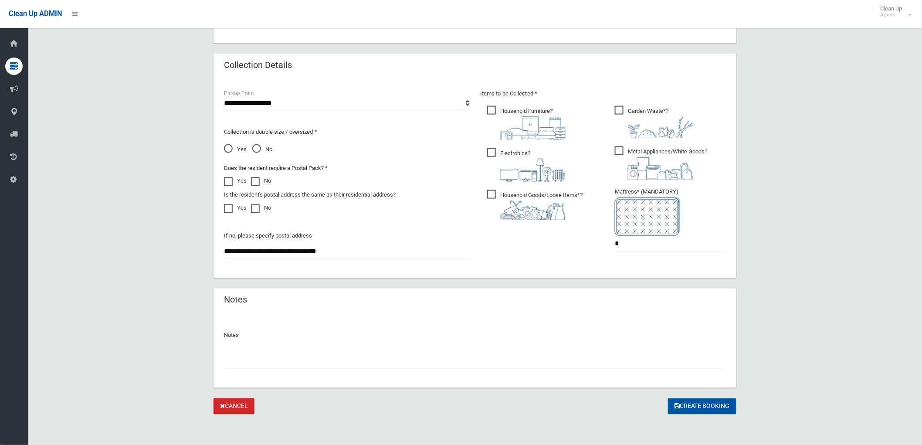
click at [689, 403] on button "Create Booking" at bounding box center [702, 406] width 68 height 16
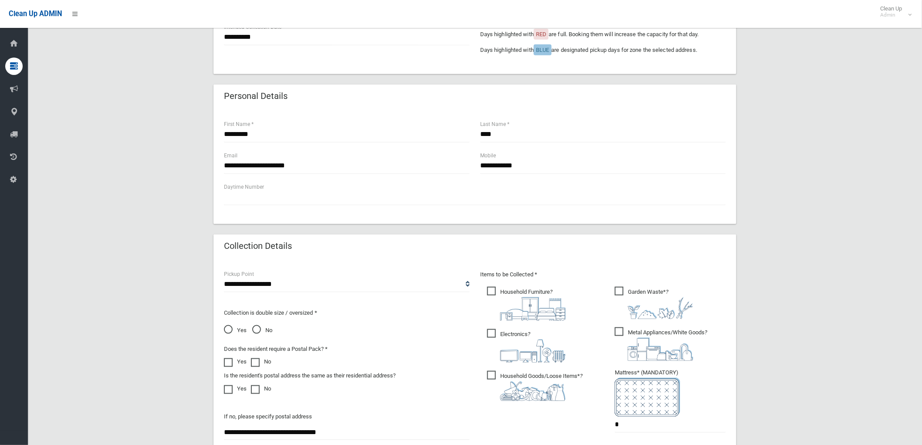
scroll to position [175, 0]
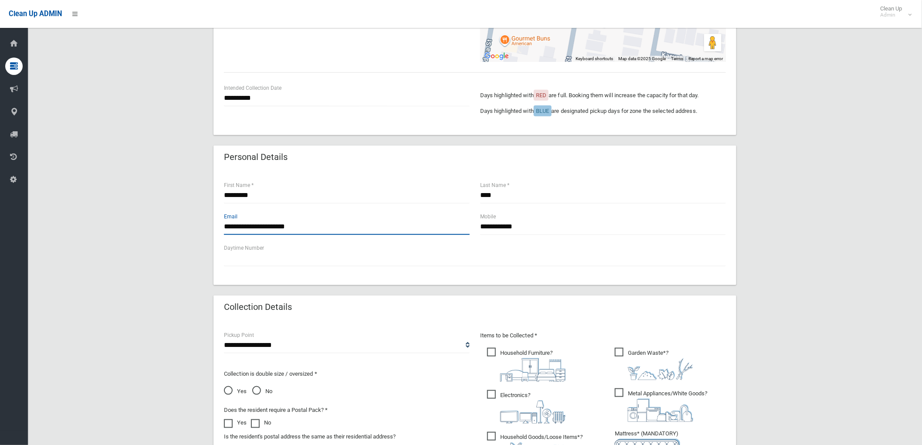
click at [346, 231] on input "**********" at bounding box center [347, 227] width 246 height 16
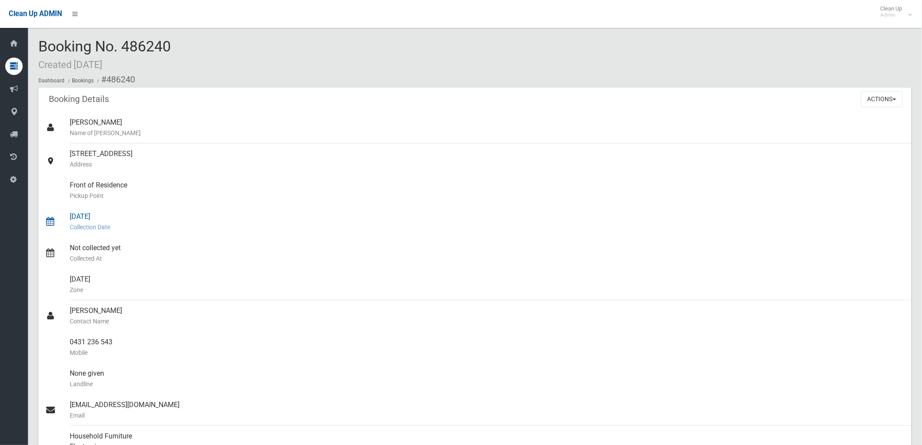
drag, startPoint x: 67, startPoint y: 217, endPoint x: 140, endPoint y: 220, distance: 73.3
click at [140, 220] on link "[DATE] Collection Date" at bounding box center [474, 221] width 873 height 31
click at [138, 220] on div "[DATE] Collection Date" at bounding box center [487, 221] width 835 height 31
drag, startPoint x: 68, startPoint y: 217, endPoint x: 137, endPoint y: 221, distance: 69.9
click at [137, 221] on link "[DATE] Collection Date" at bounding box center [474, 221] width 873 height 31
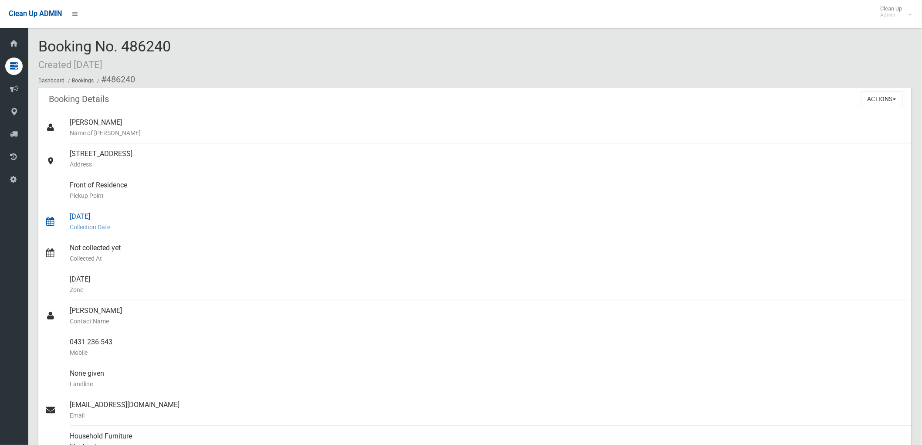
click at [132, 220] on div "[DATE] Collection Date" at bounding box center [487, 221] width 835 height 31
drag, startPoint x: 66, startPoint y: 153, endPoint x: 236, endPoint y: 170, distance: 171.2
click at [241, 172] on link "[STREET_ADDRESS] Address" at bounding box center [474, 158] width 873 height 31
click at [227, 169] on small "Address" at bounding box center [487, 164] width 835 height 10
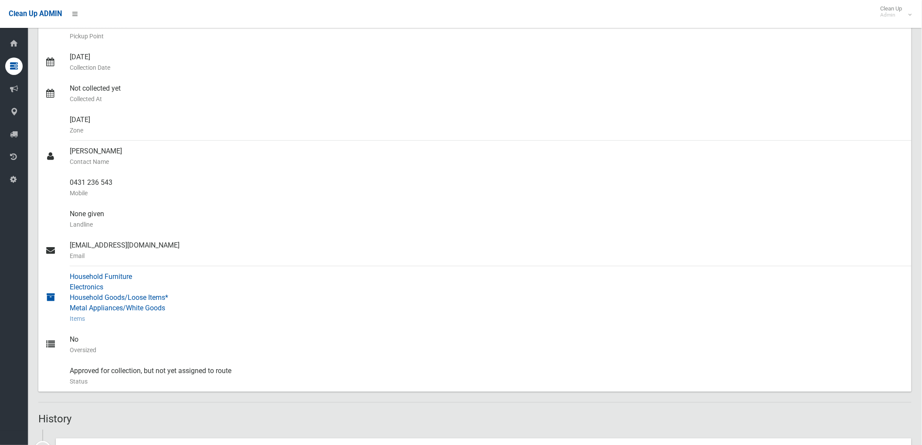
scroll to position [193, 0]
